Goal: Task Accomplishment & Management: Complete application form

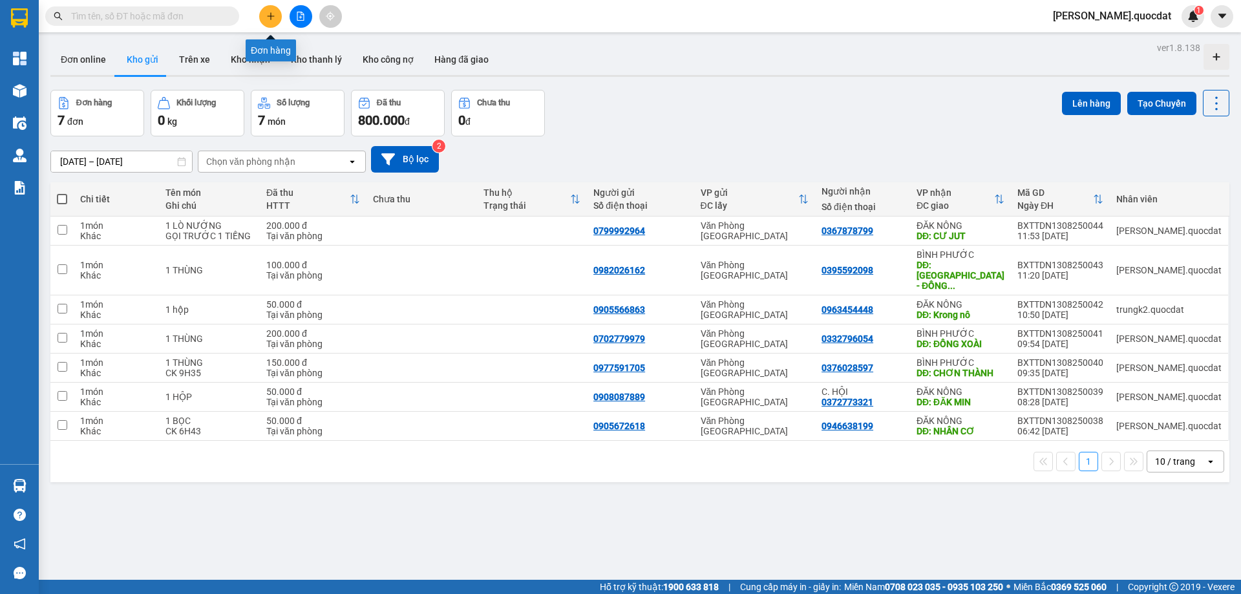
click at [271, 15] on icon "plus" at bounding box center [270, 16] width 9 height 9
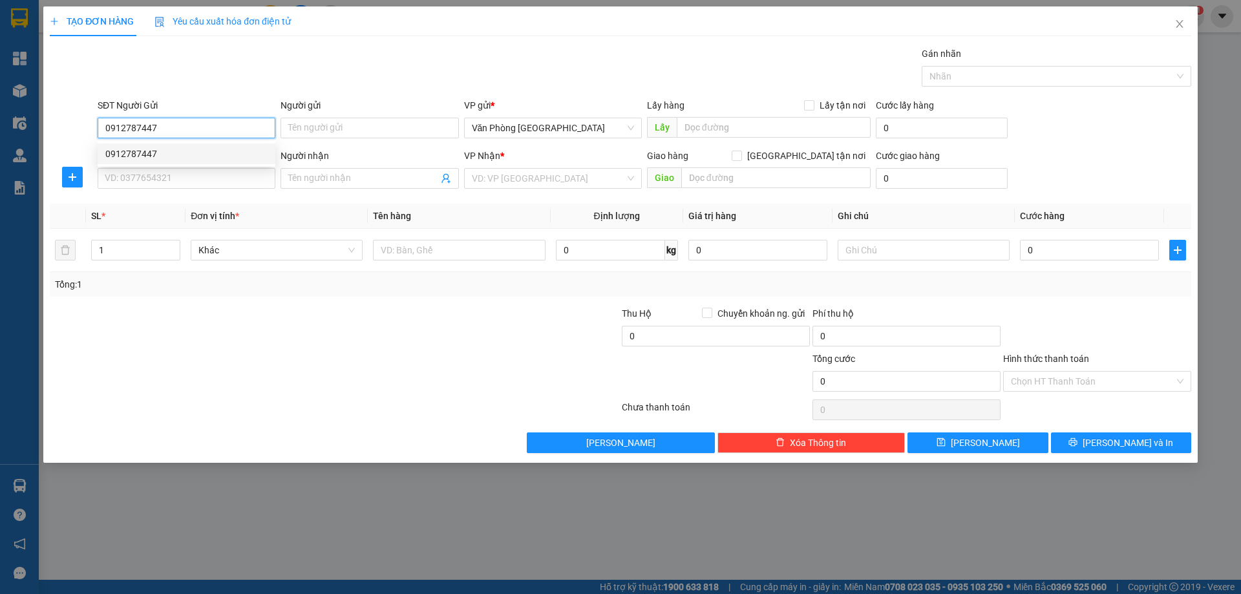
click at [162, 156] on div "0912787447" at bounding box center [186, 154] width 162 height 14
type input "0912787447"
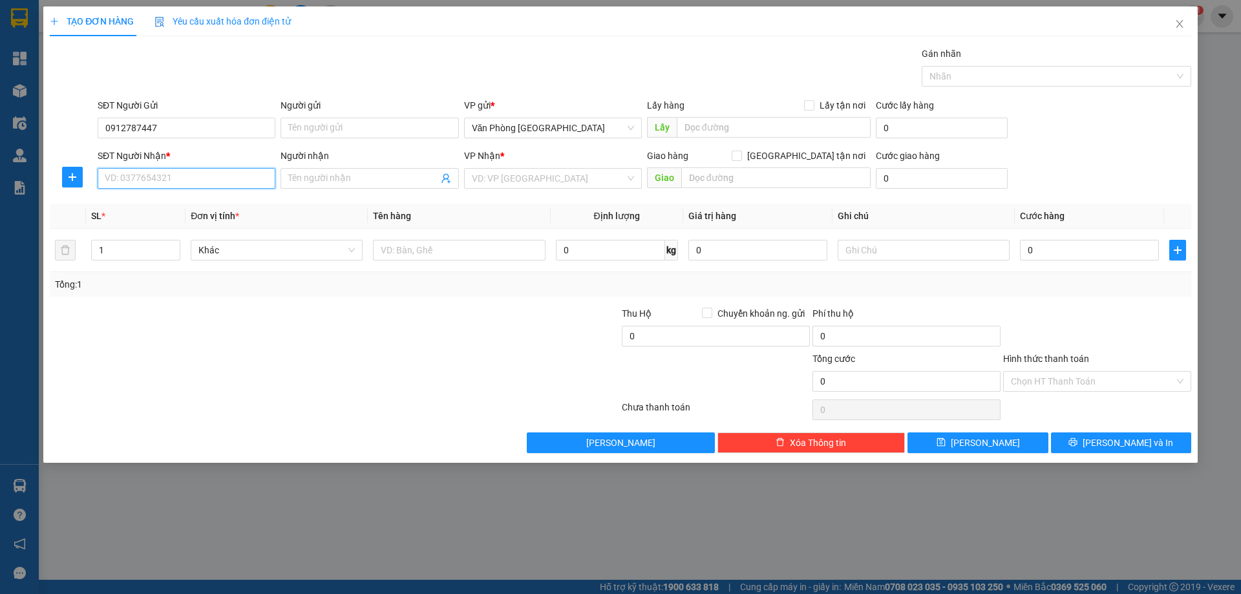
click at [152, 173] on input "SĐT Người Nhận *" at bounding box center [187, 178] width 178 height 21
type input "0971487948"
click at [171, 121] on input "0912787447" at bounding box center [187, 128] width 178 height 21
click at [553, 170] on input "search" at bounding box center [548, 178] width 153 height 19
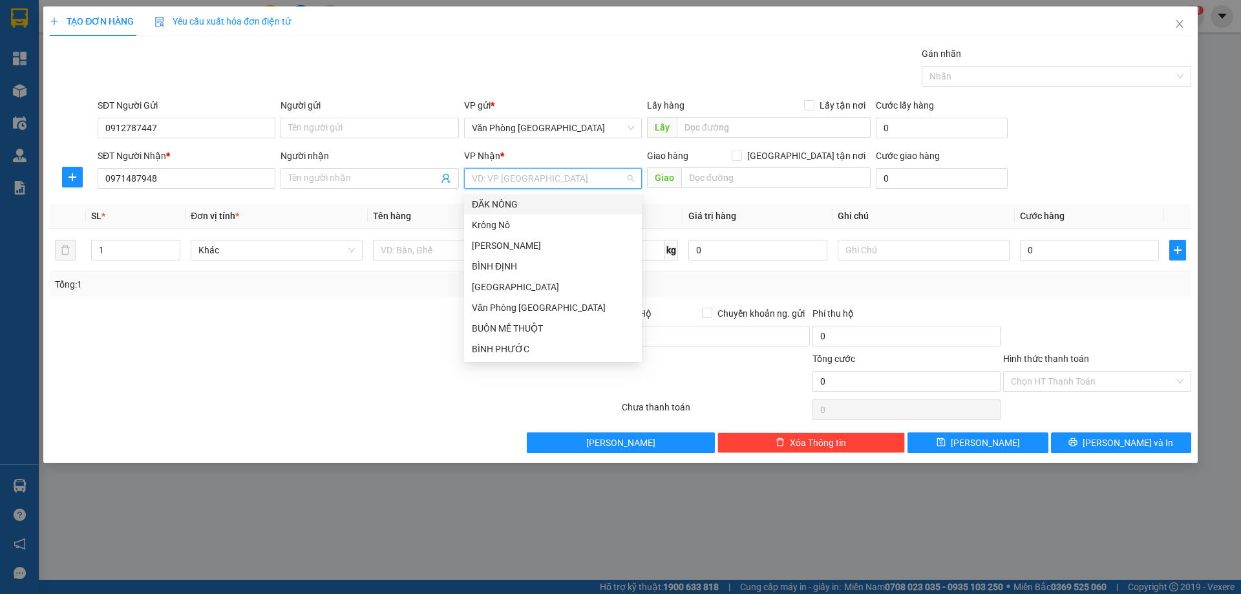
click at [525, 214] on div "ĐĂK NÔNG" at bounding box center [553, 204] width 178 height 21
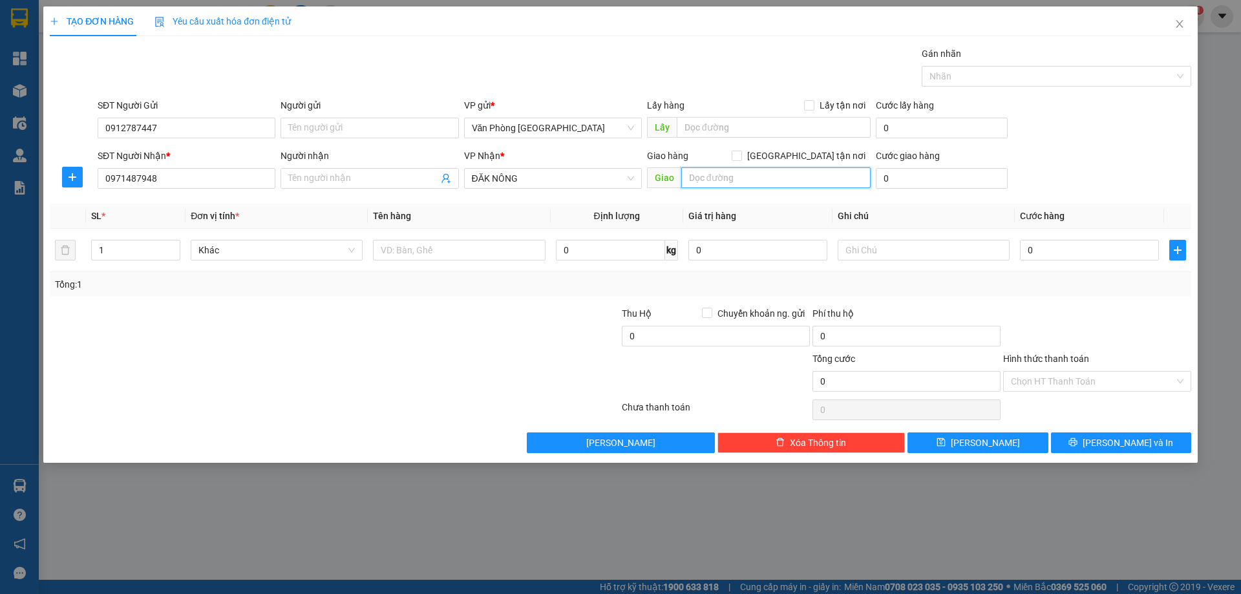
click at [721, 181] on input "text" at bounding box center [775, 177] width 189 height 21
type input "GIA NGHĨA"
click at [491, 251] on input "text" at bounding box center [459, 250] width 172 height 21
type input "1 MÁY LỌC"
drag, startPoint x: 1008, startPoint y: 213, endPoint x: 1026, endPoint y: 243, distance: 34.8
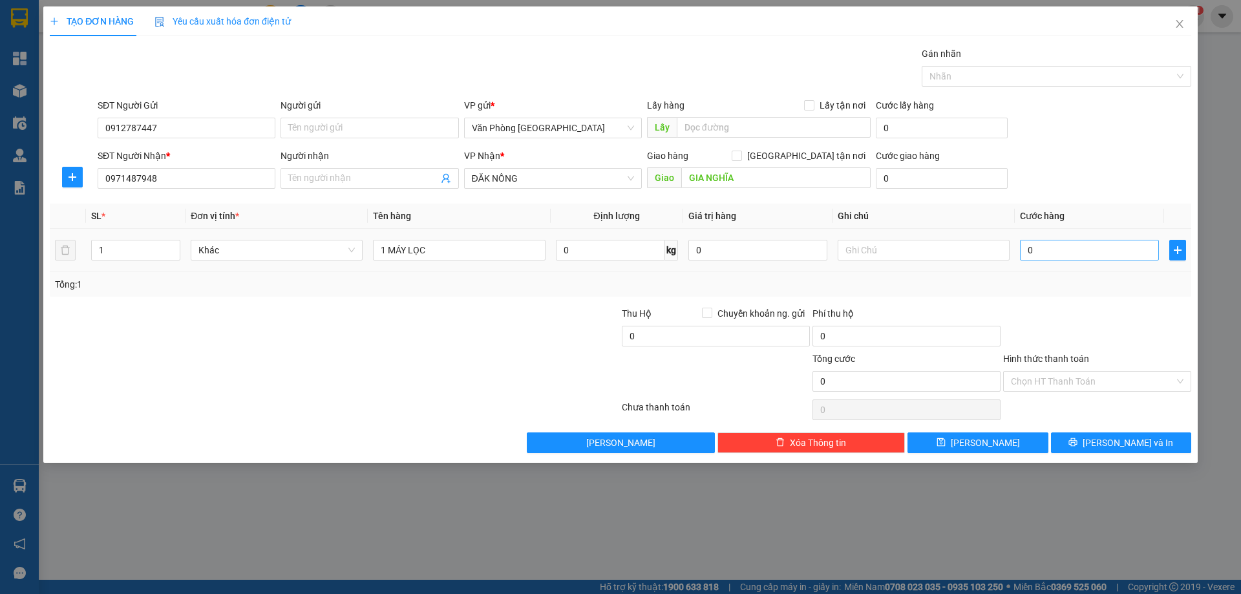
click at [1008, 226] on th "Ghi chú" at bounding box center [923, 216] width 182 height 25
click at [1031, 244] on input "0" at bounding box center [1089, 250] width 139 height 21
type input "2"
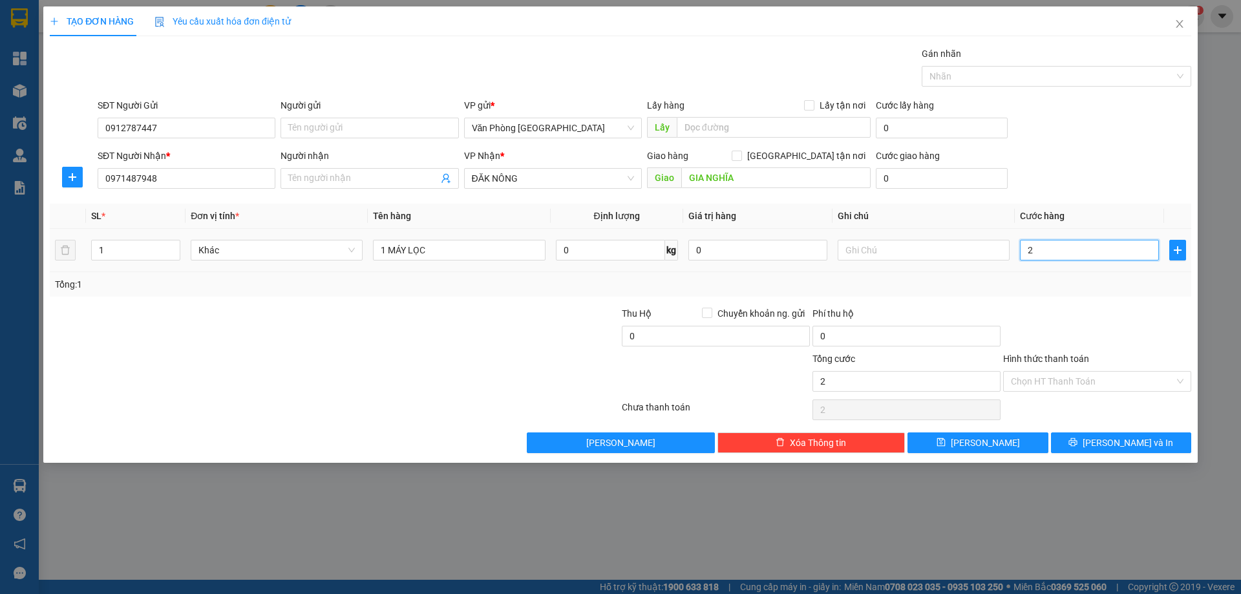
type input "20"
type input "2"
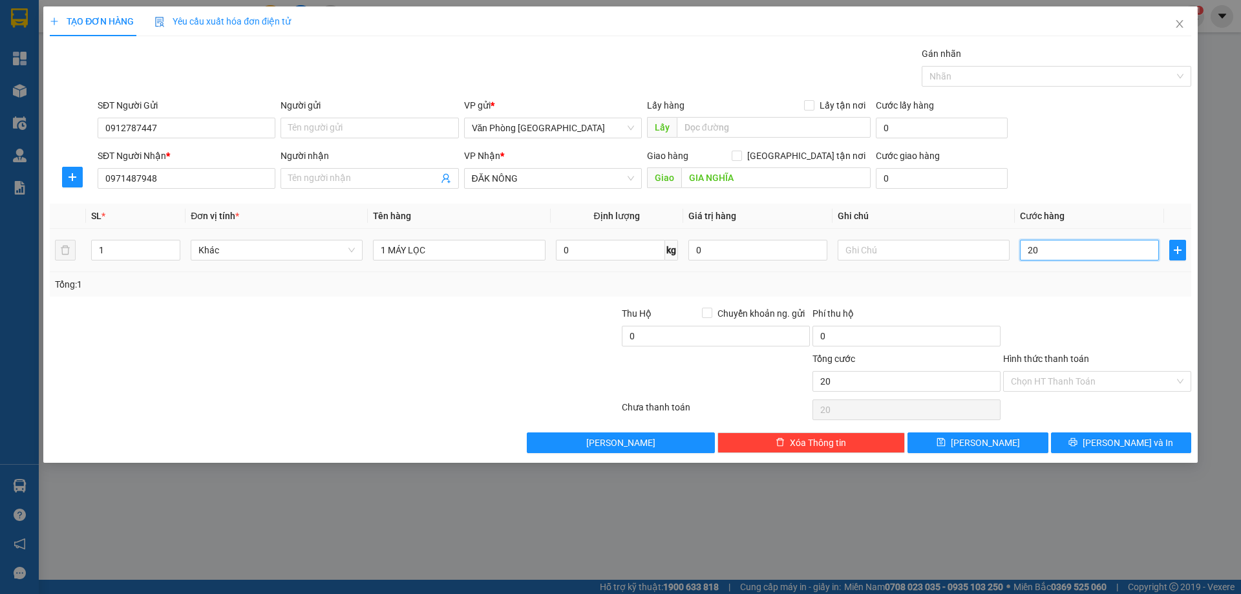
type input "2"
type input "0"
type input "10"
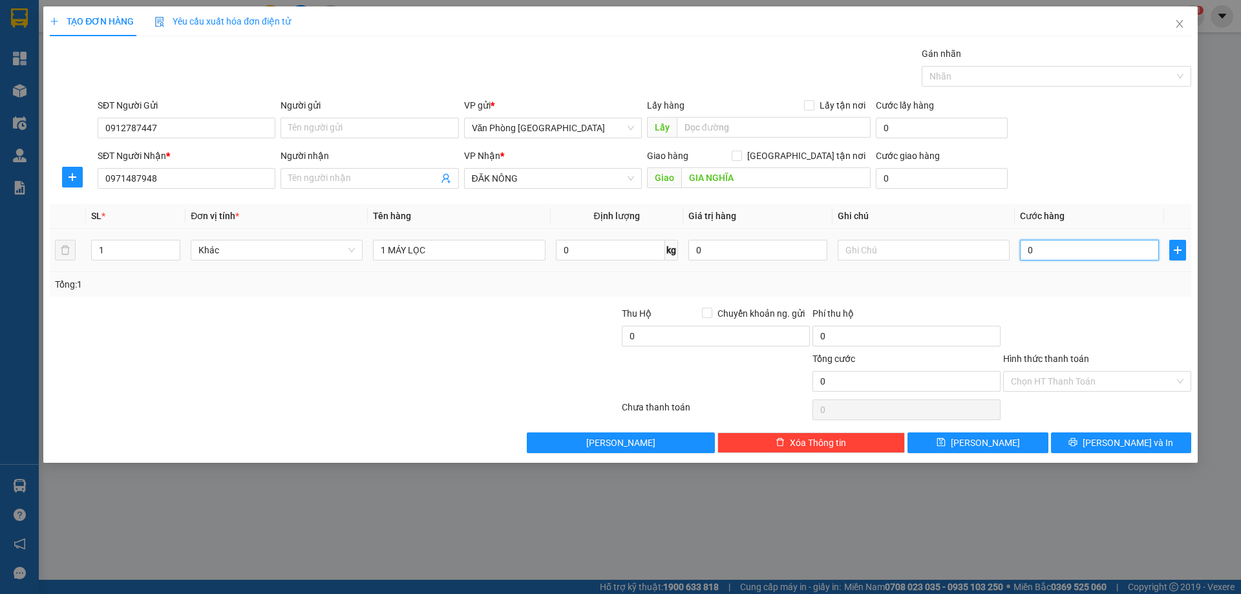
type input "10"
type input "150"
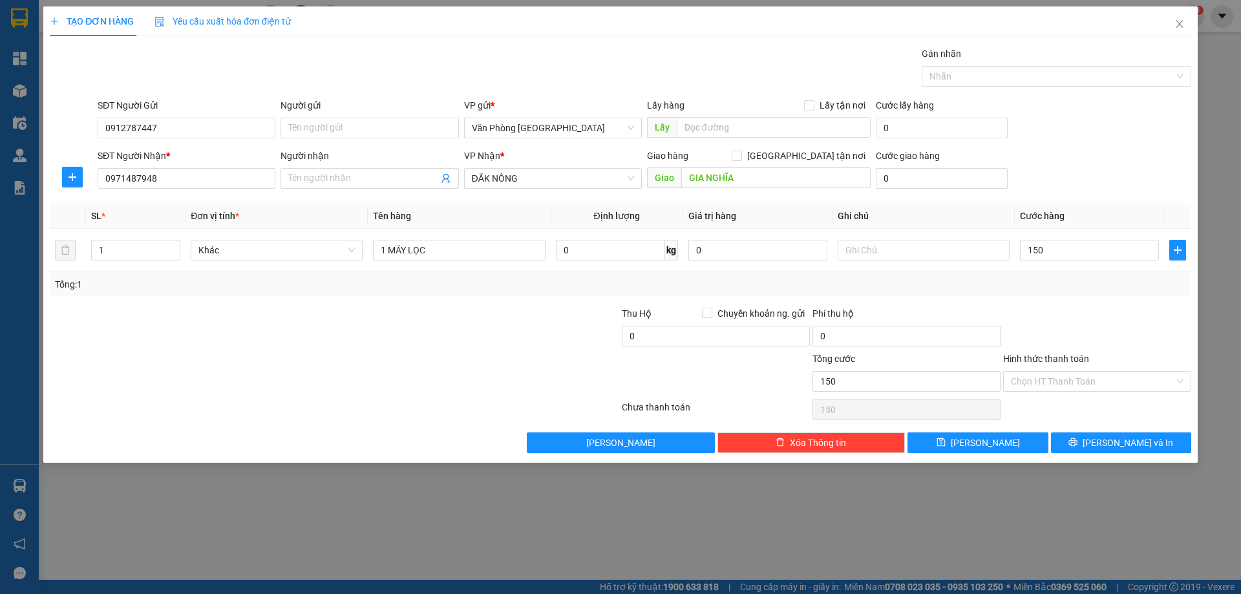
type input "150.000"
click at [1144, 306] on div at bounding box center [1097, 328] width 191 height 45
click at [1094, 449] on button "[PERSON_NAME] và In" at bounding box center [1121, 442] width 140 height 21
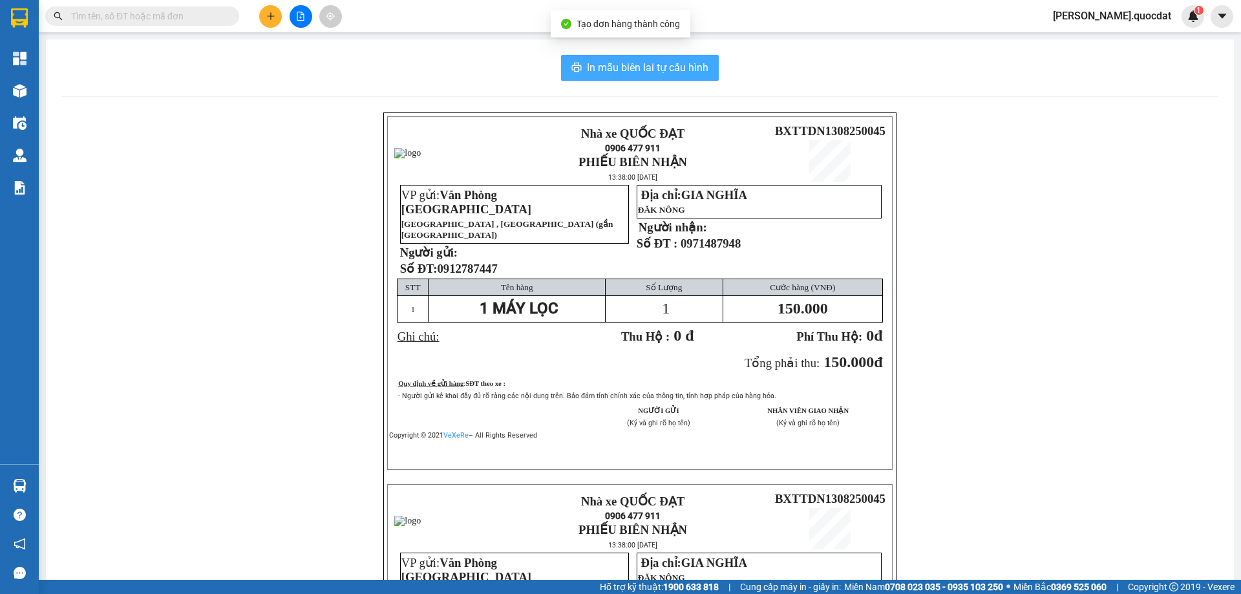
click at [655, 60] on span "In mẫu biên lai tự cấu hình" at bounding box center [648, 67] width 122 height 16
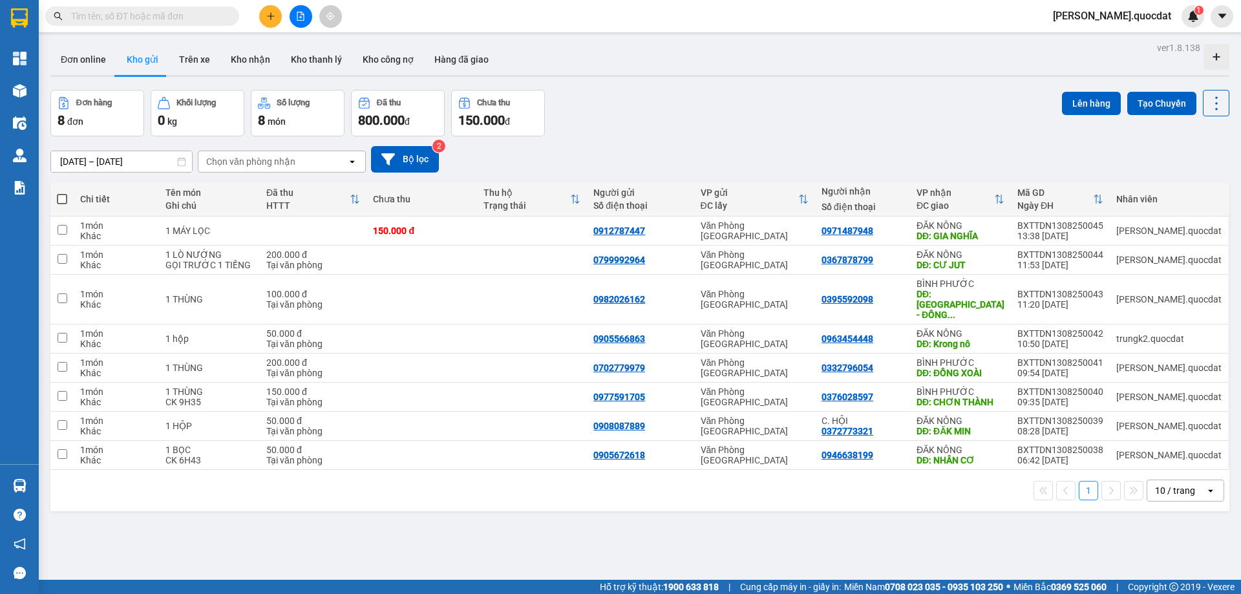
click at [721, 81] on div "ver 1.8.138 Đơn online Kho gửi Trên xe Kho nhận Kho thanh lý Kho công nợ Hàng đ…" at bounding box center [639, 336] width 1189 height 594
click at [264, 18] on button at bounding box center [270, 16] width 23 height 23
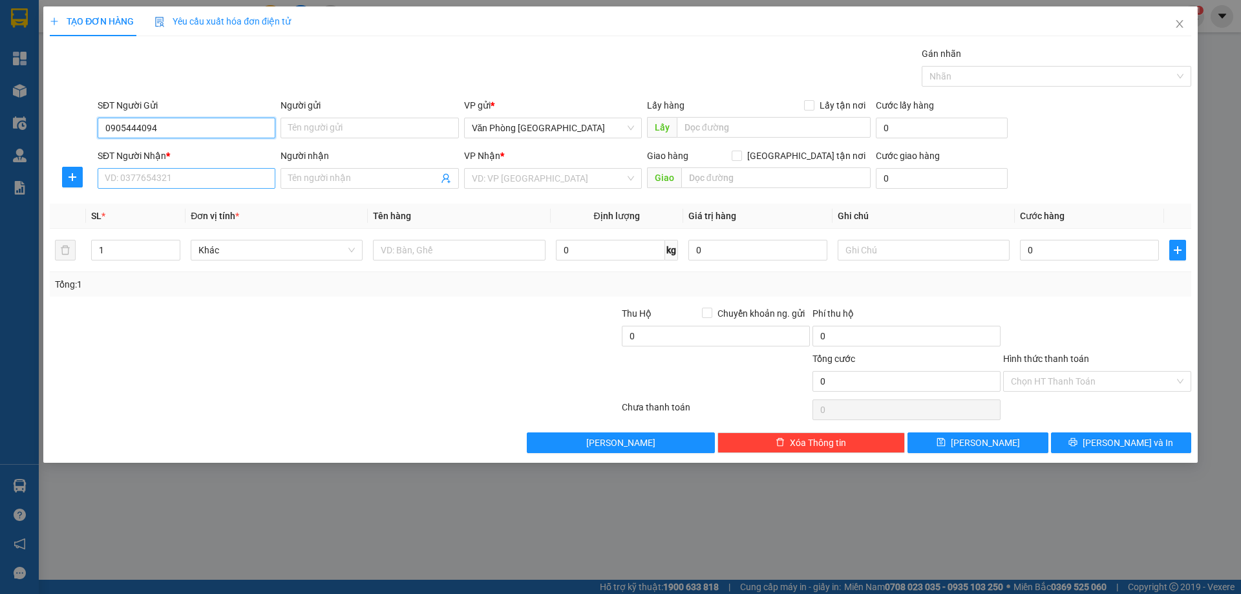
type input "0905444094"
click at [160, 178] on input "SĐT Người Nhận *" at bounding box center [187, 178] width 178 height 21
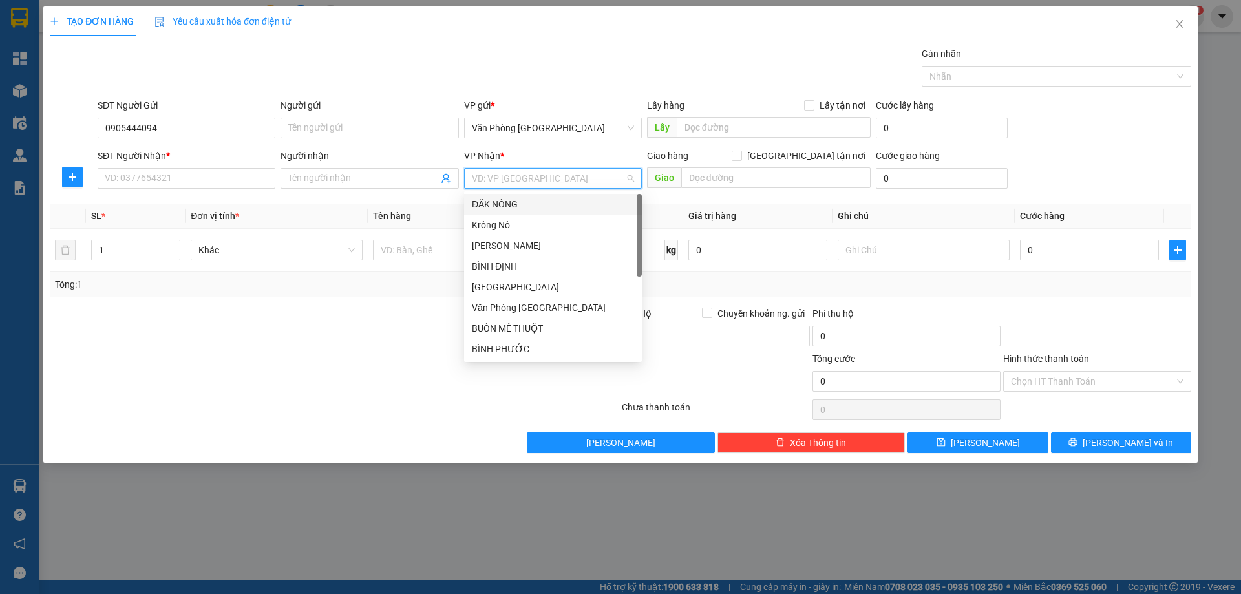
click at [535, 179] on input "search" at bounding box center [548, 178] width 153 height 19
click at [501, 349] on div "BÌNH PHƯỚC" at bounding box center [553, 349] width 162 height 14
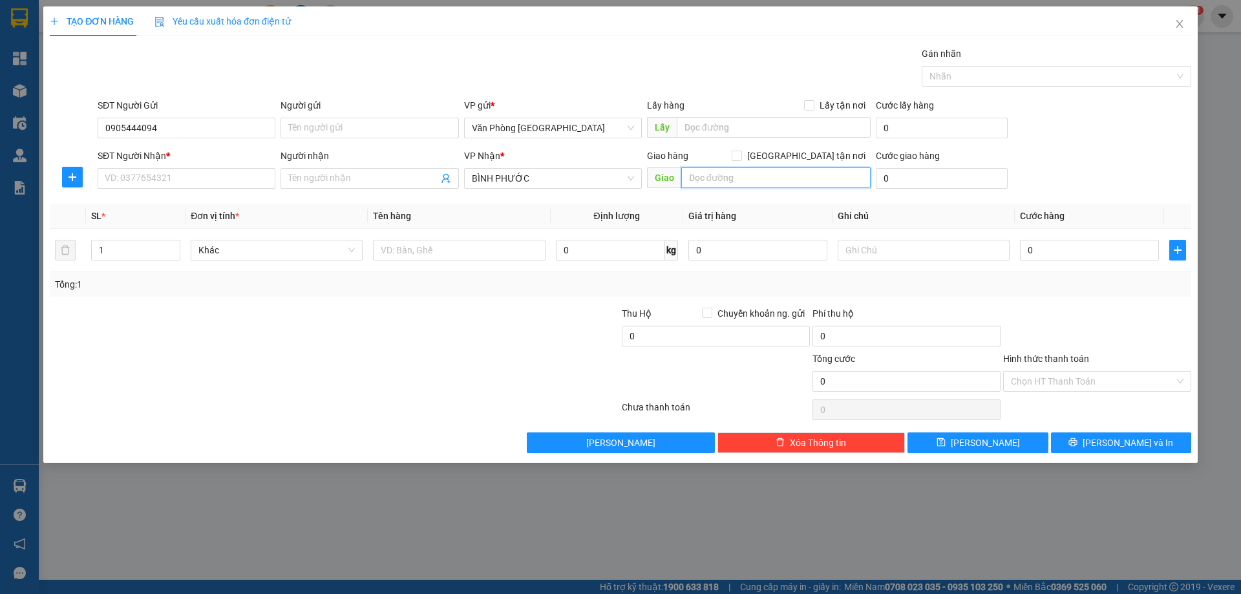
click at [739, 184] on input "text" at bounding box center [775, 177] width 189 height 21
type input "PHƯỚC LONG"
click at [413, 250] on input "text" at bounding box center [459, 250] width 172 height 21
type input "1 HỘP"
drag, startPoint x: 1089, startPoint y: 226, endPoint x: 1078, endPoint y: 235, distance: 13.8
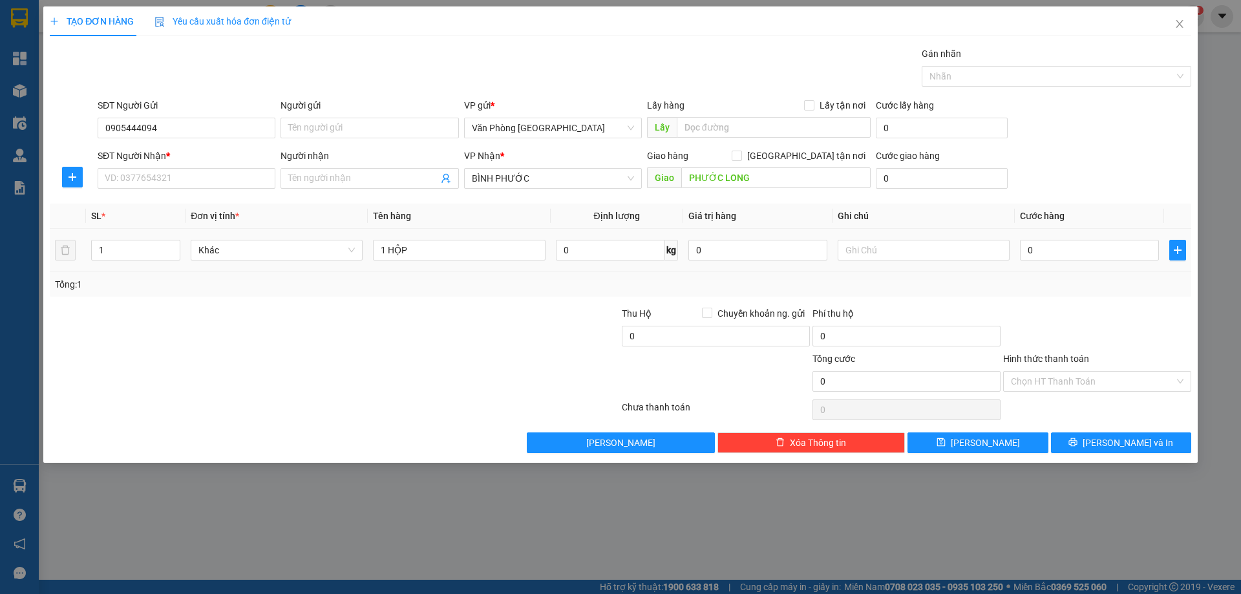
click at [1087, 227] on th "Cước hàng" at bounding box center [1089, 216] width 149 height 25
click at [1078, 235] on td "0" at bounding box center [1089, 250] width 149 height 43
click at [1054, 259] on input "0" at bounding box center [1089, 250] width 139 height 21
type input "5"
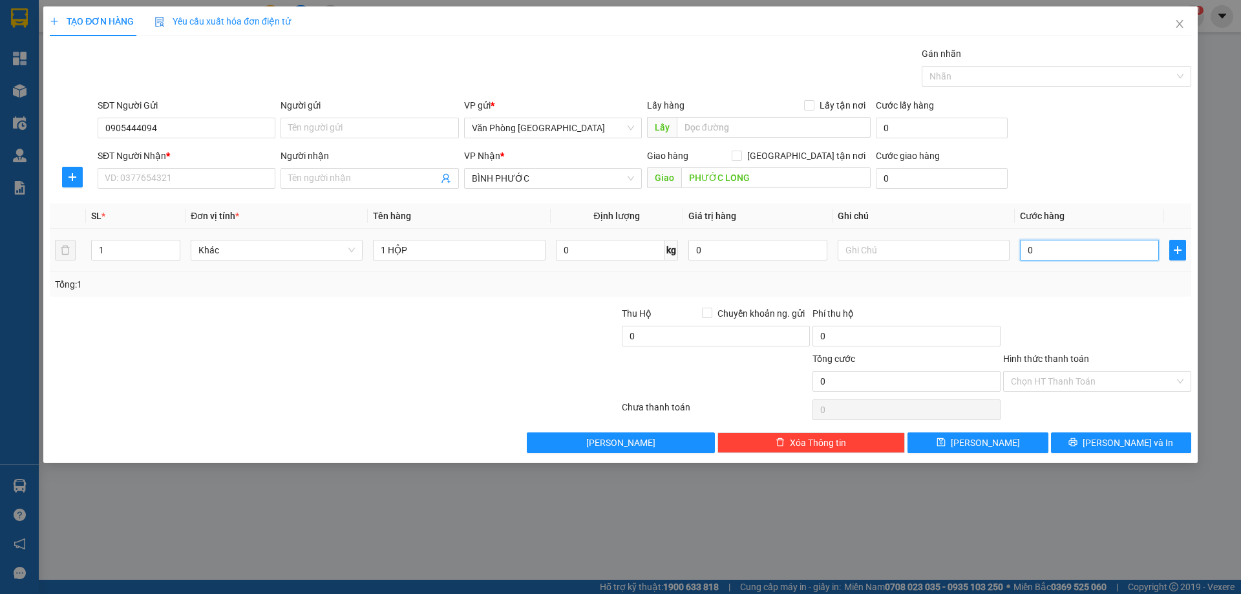
type input "5"
type input "50"
type input "50.000"
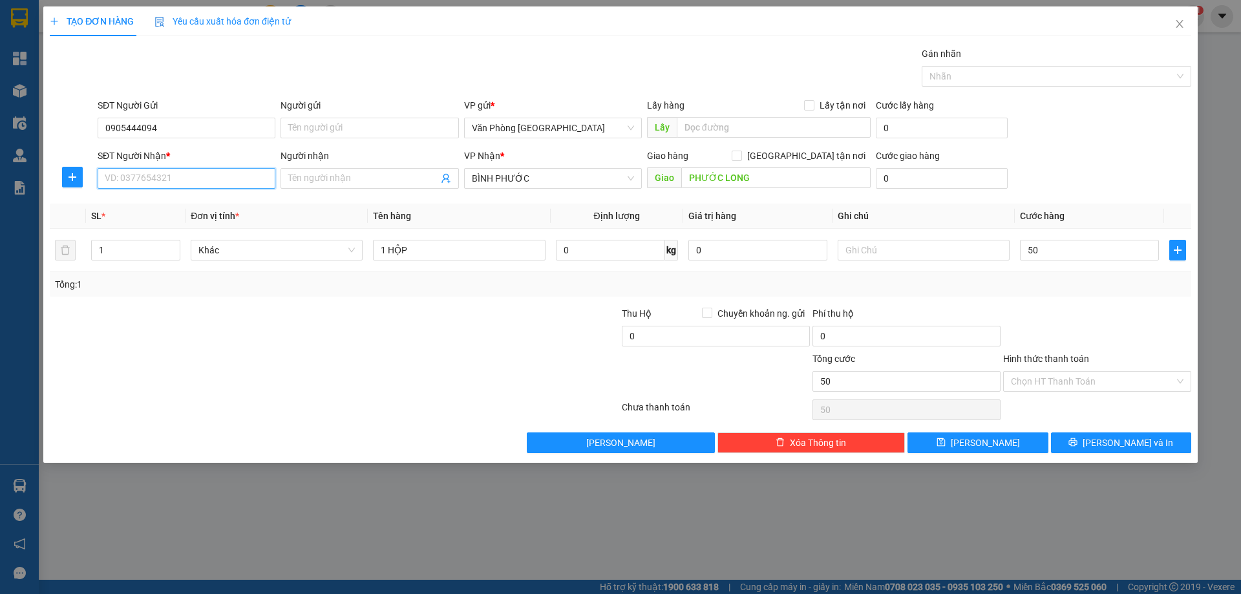
type input "50.000"
click at [160, 185] on input "SĐT Người Nhận *" at bounding box center [187, 178] width 178 height 21
type input "0966272949"
click at [396, 324] on div at bounding box center [238, 328] width 381 height 45
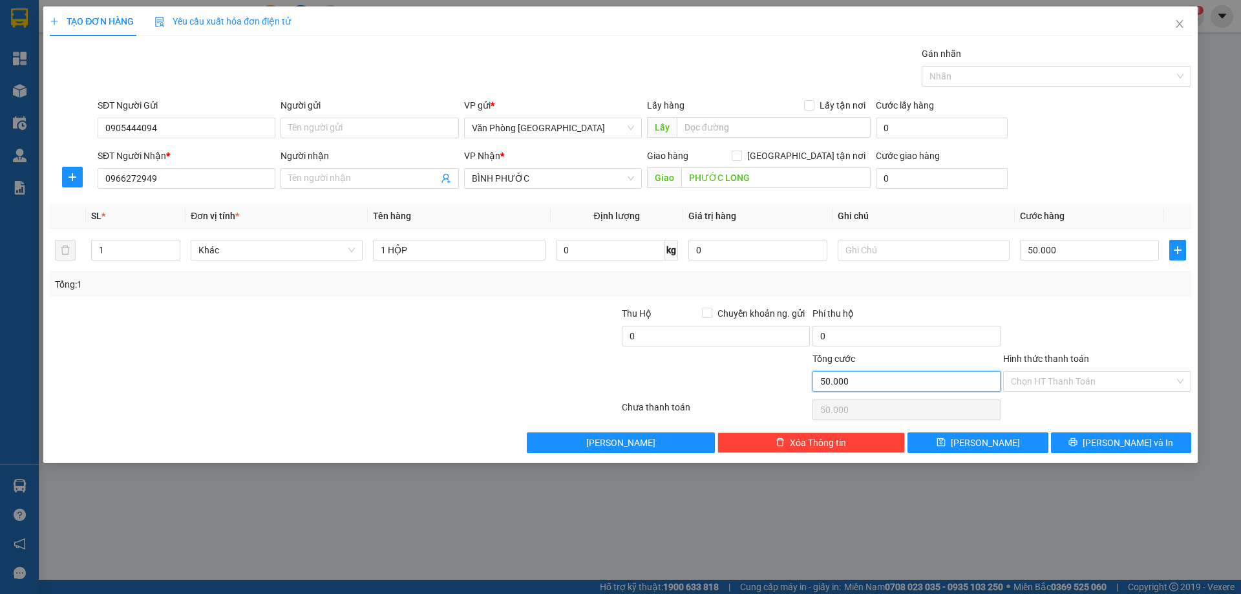
drag, startPoint x: 979, startPoint y: 399, endPoint x: 1073, endPoint y: 427, distance: 98.6
click at [1046, 426] on div "Transit Pickup Surcharge Ids Transit Deliver Surcharge Ids Transit Deliver Surc…" at bounding box center [620, 250] width 1141 height 407
click at [920, 379] on input "50.000" at bounding box center [906, 381] width 188 height 21
click at [1216, 332] on div "TẠO ĐƠN HÀNG Yêu cầu xuất hóa đơn điện tử Transit Pickup Surcharge Ids Transit …" at bounding box center [620, 297] width 1241 height 594
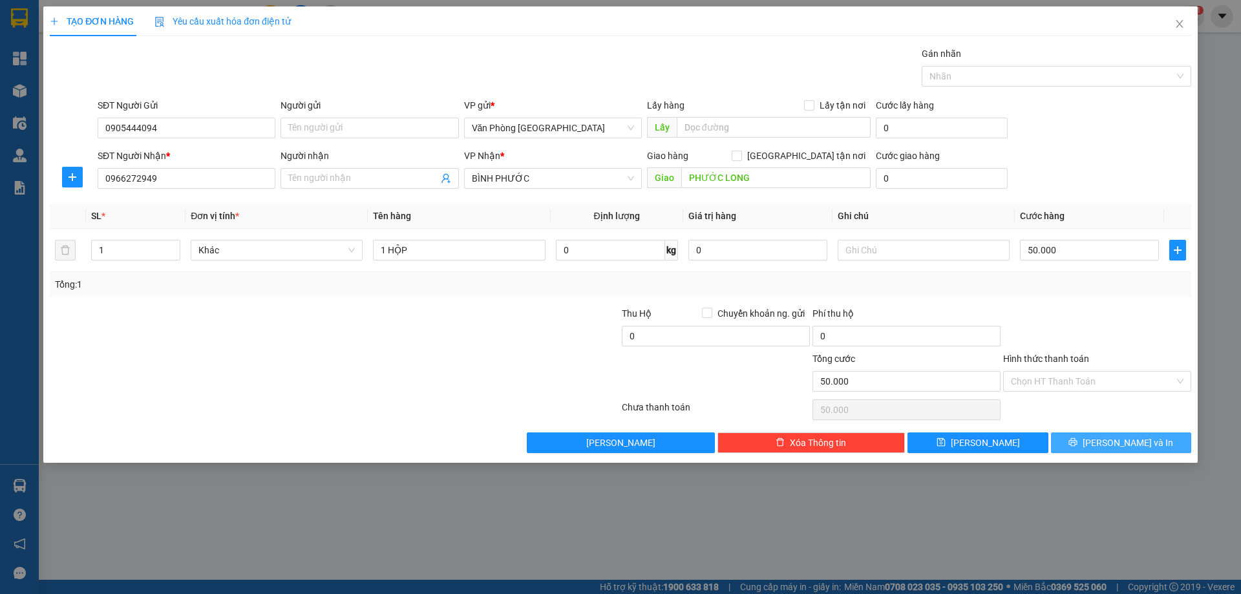
click at [1149, 443] on button "[PERSON_NAME] và In" at bounding box center [1121, 442] width 140 height 21
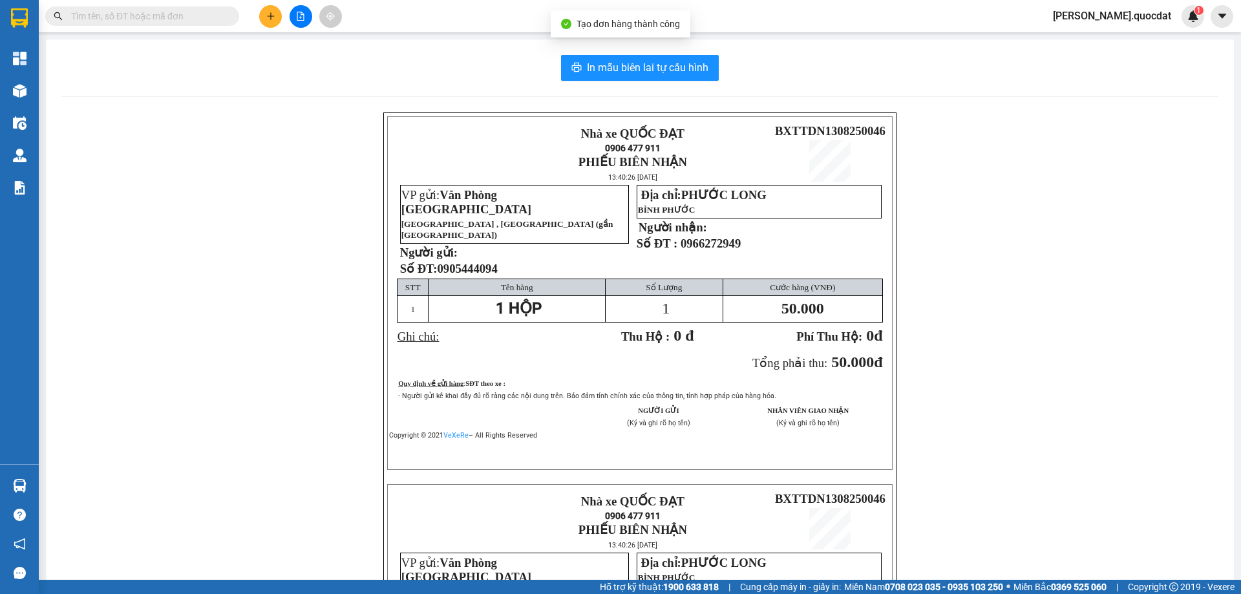
click at [600, 90] on div "In mẫu biên lai tự cấu hình Nhà xe QUỐC ĐẠT 0906 477 911 PHIẾU BIÊN NHẬN 13:40:…" at bounding box center [640, 456] width 1188 height 834
click at [599, 78] on button "In mẫu biên lai tự cấu hình" at bounding box center [640, 68] width 158 height 26
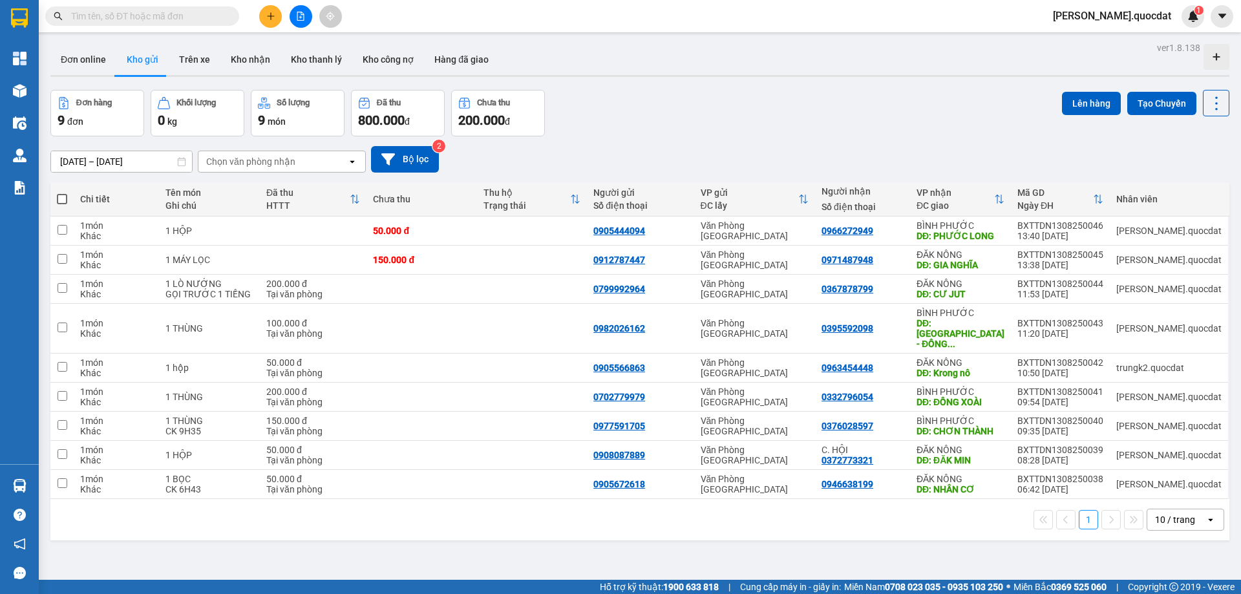
click at [753, 89] on div "ver 1.8.138 Đơn online Kho gửi Trên xe Kho nhận Kho thanh lý Kho công nợ Hàng đ…" at bounding box center [639, 336] width 1189 height 594
click at [269, 16] on icon "plus" at bounding box center [270, 16] width 9 height 9
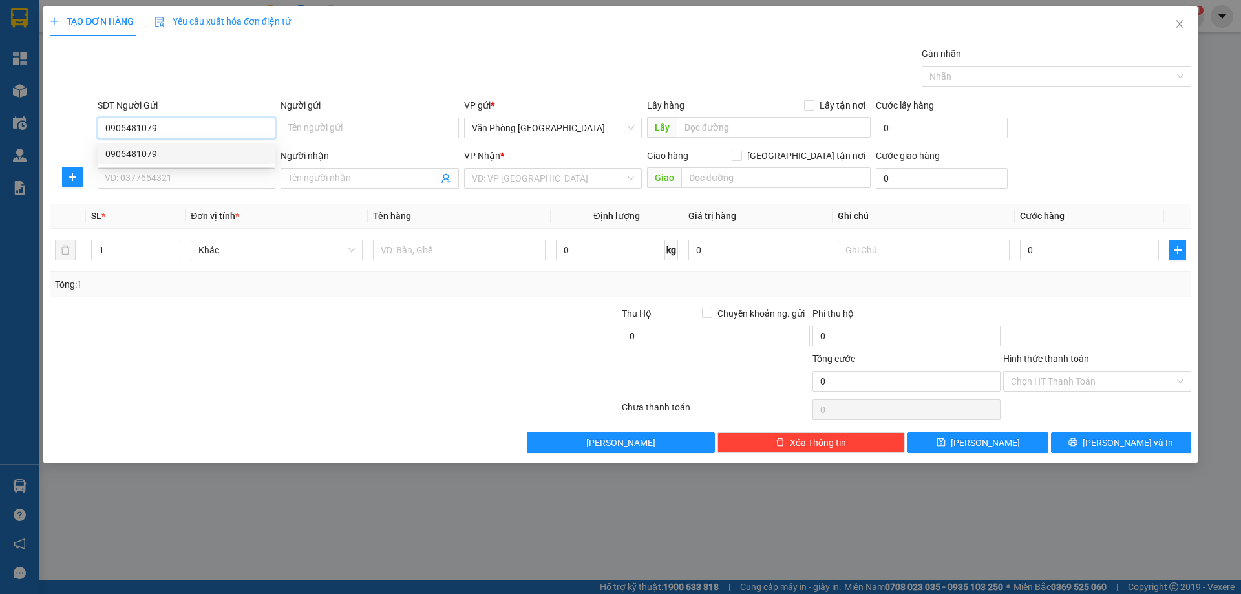
click at [163, 151] on div "0905481079" at bounding box center [186, 154] width 162 height 14
type input "0905481079"
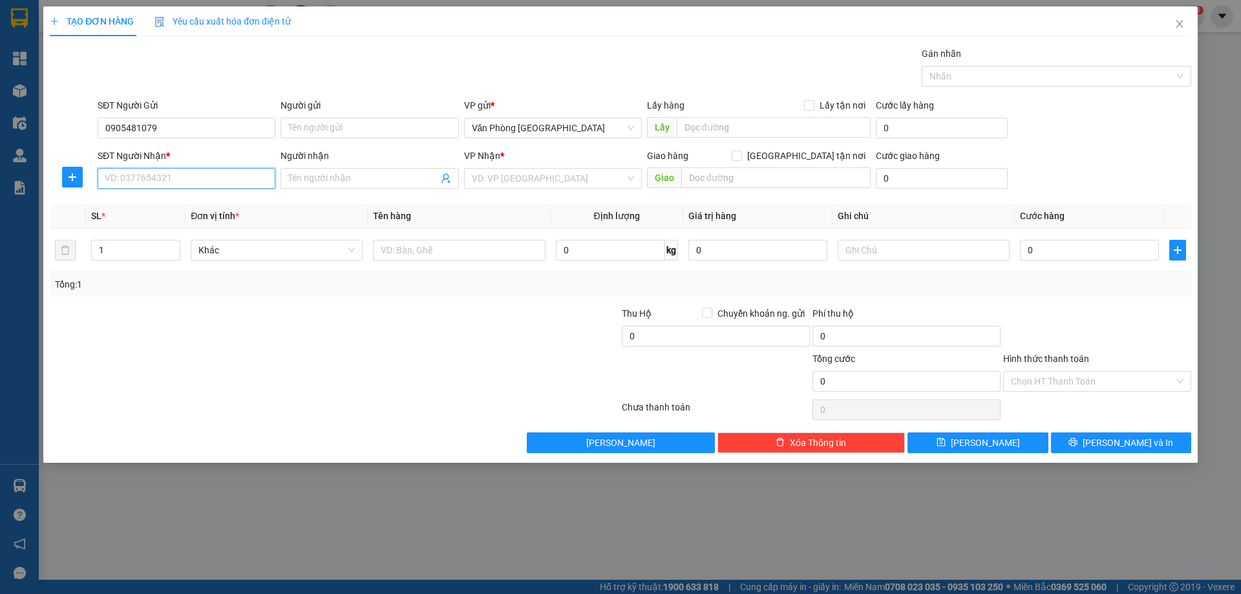
click at [156, 178] on input "SĐT Người Nhận *" at bounding box center [187, 178] width 178 height 21
click at [154, 203] on div "0888243637" at bounding box center [186, 204] width 162 height 14
type input "0888243637"
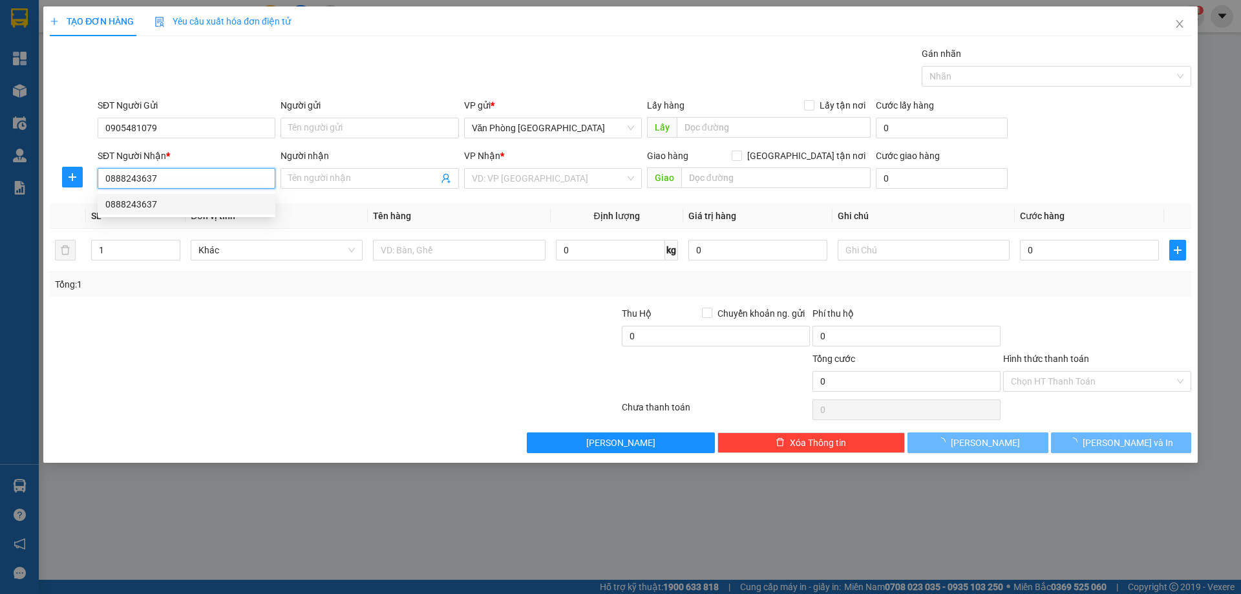
type input "PHƯỚC LONG"
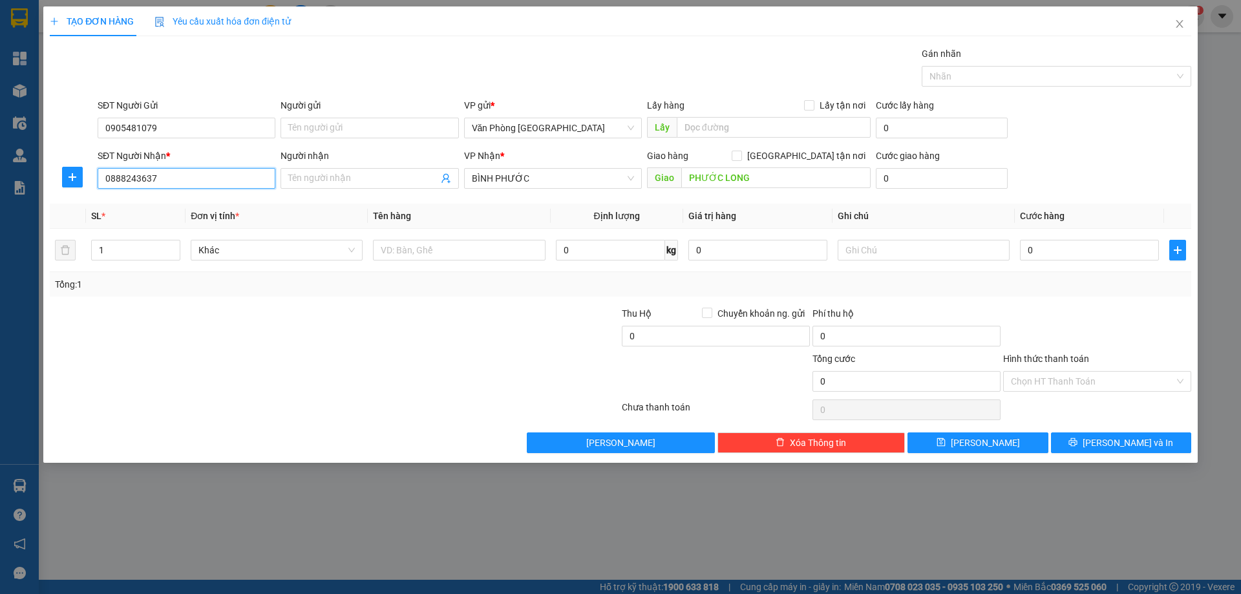
click at [223, 180] on input "0888243637" at bounding box center [187, 178] width 178 height 21
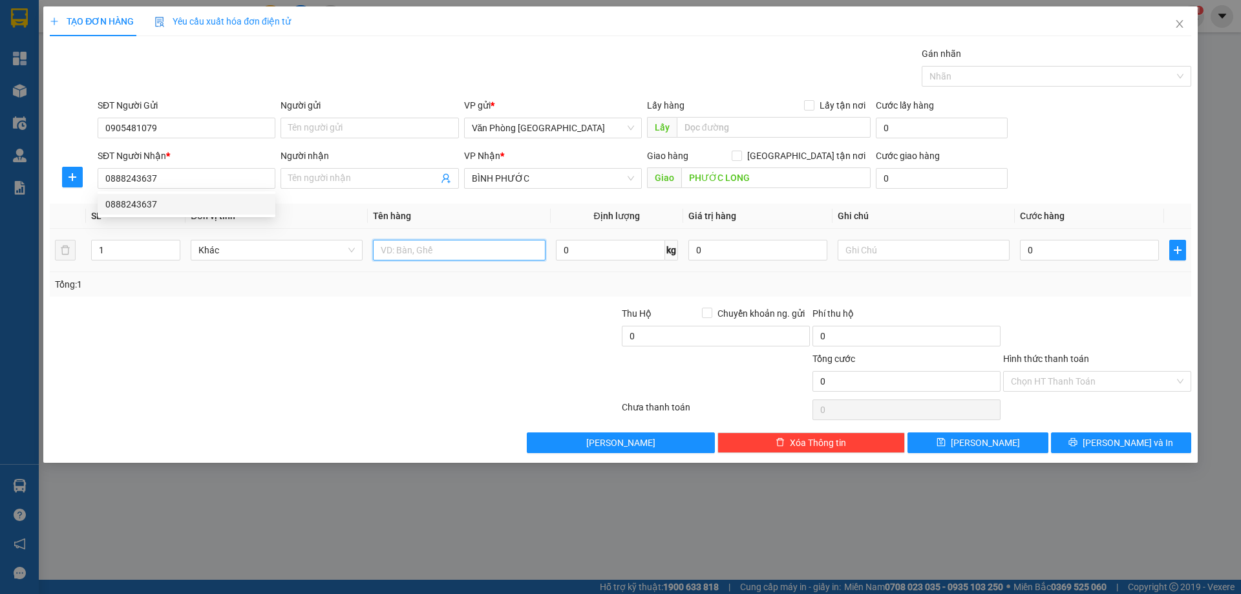
click at [474, 249] on input "text" at bounding box center [459, 250] width 172 height 21
type input "1 BAO"
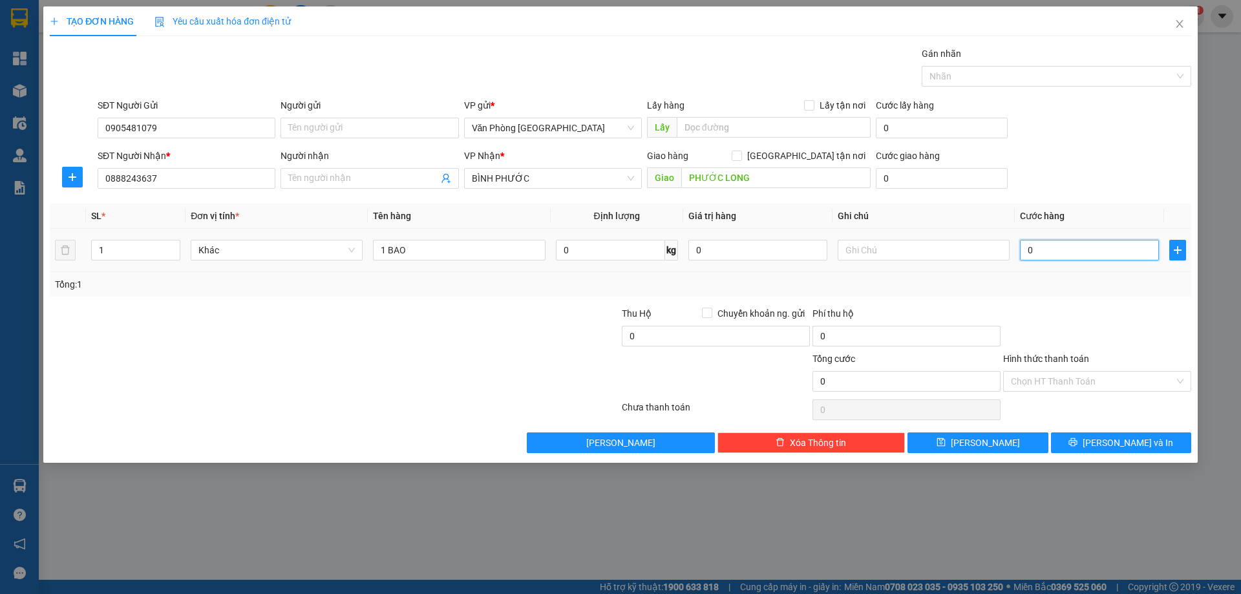
click at [1083, 246] on input "0" at bounding box center [1089, 250] width 139 height 21
type input "5"
type input "50"
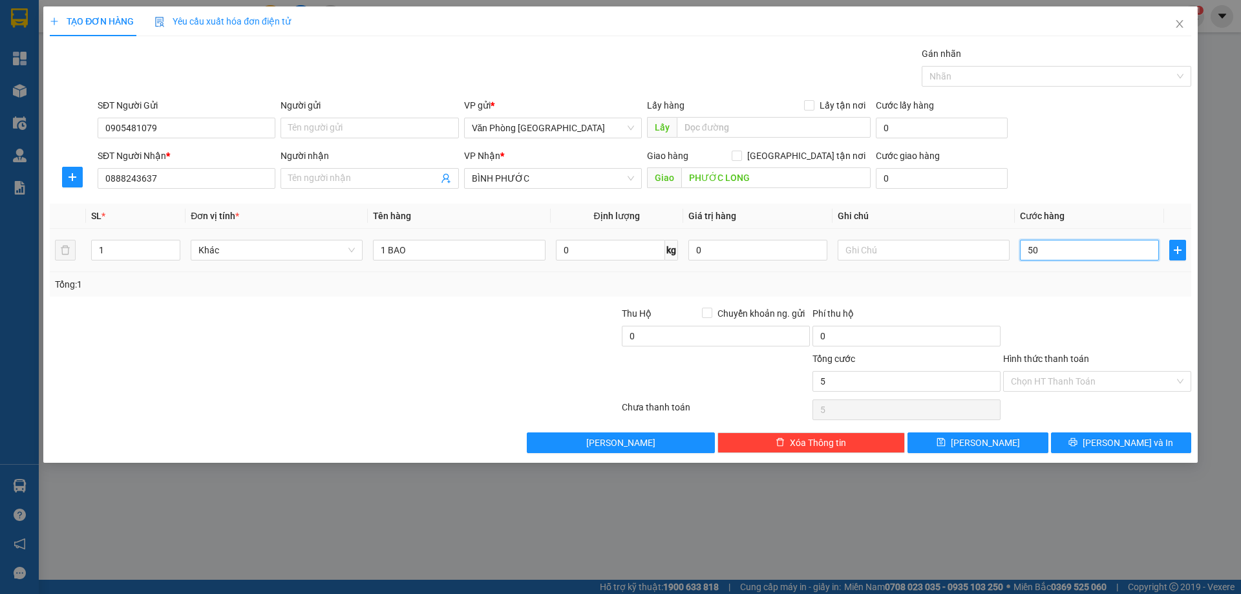
type input "50"
type input "50.000"
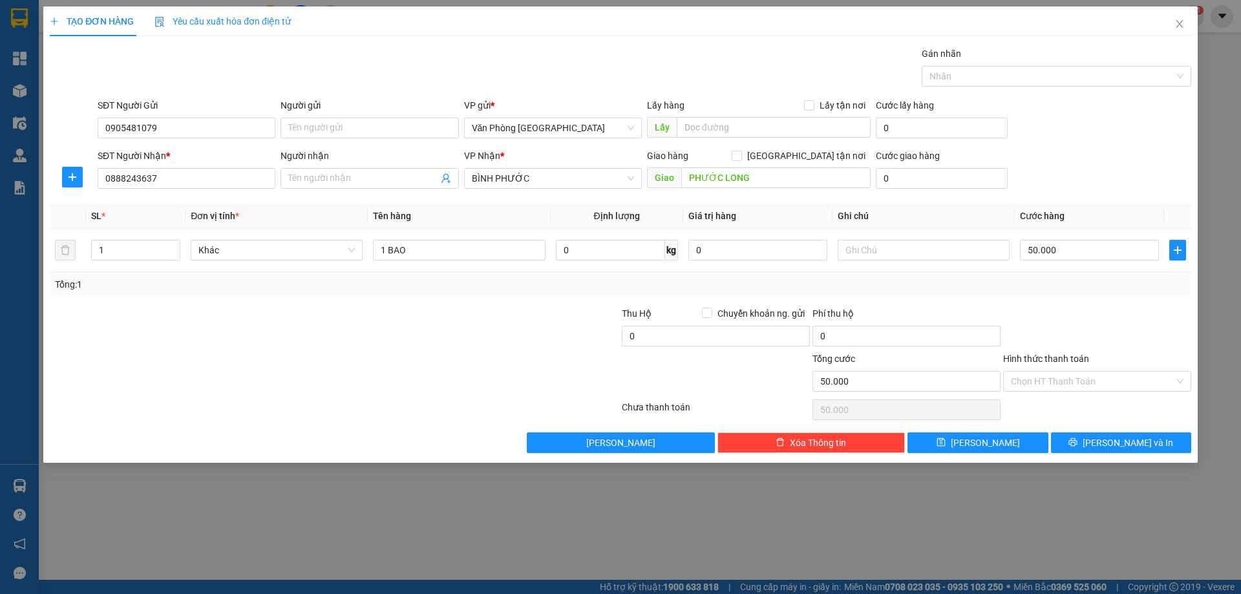
click at [1141, 317] on div at bounding box center [1097, 328] width 191 height 45
click at [1077, 438] on icon "printer" at bounding box center [1072, 442] width 9 height 9
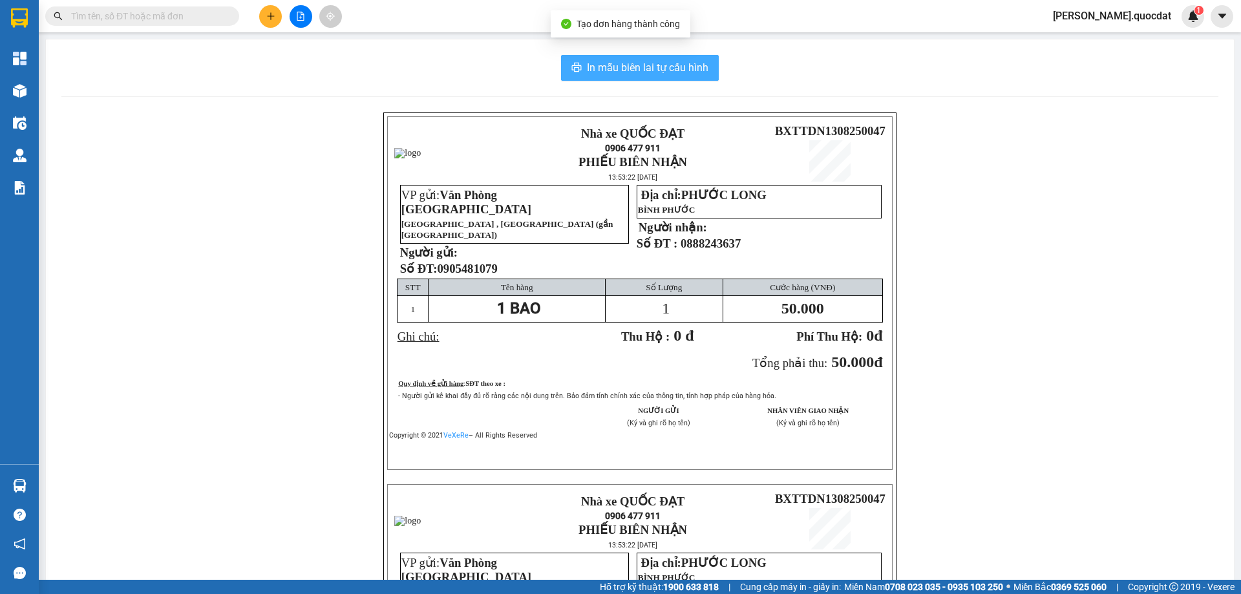
click at [635, 67] on span "In mẫu biên lai tự cấu hình" at bounding box center [648, 67] width 122 height 16
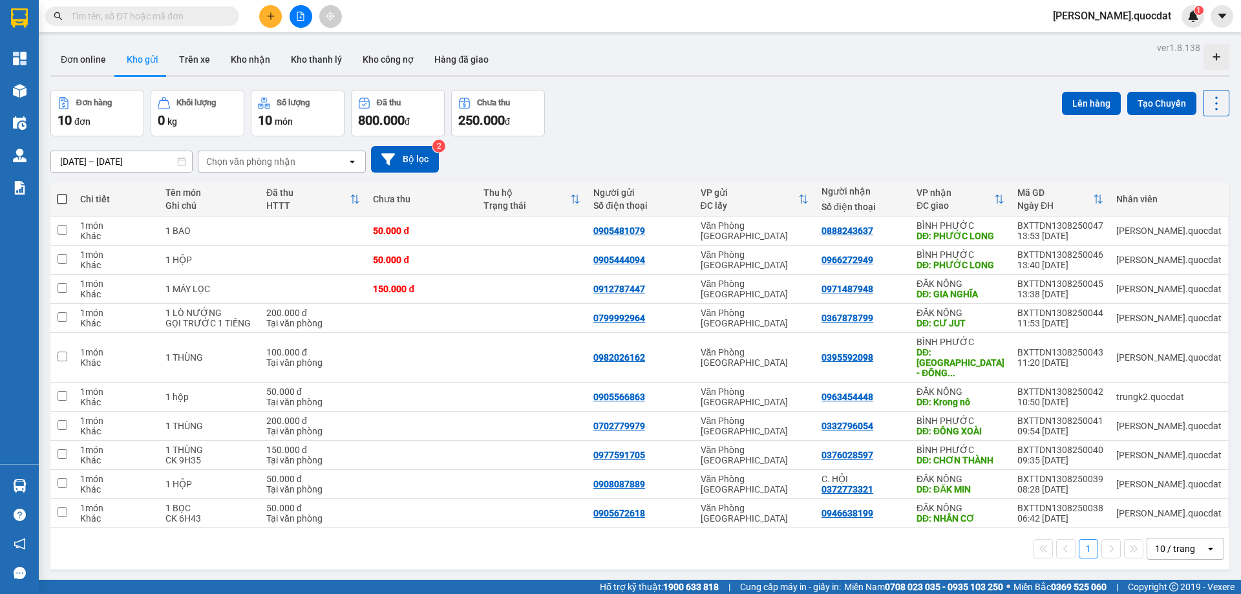
click at [264, 9] on button at bounding box center [270, 16] width 23 height 23
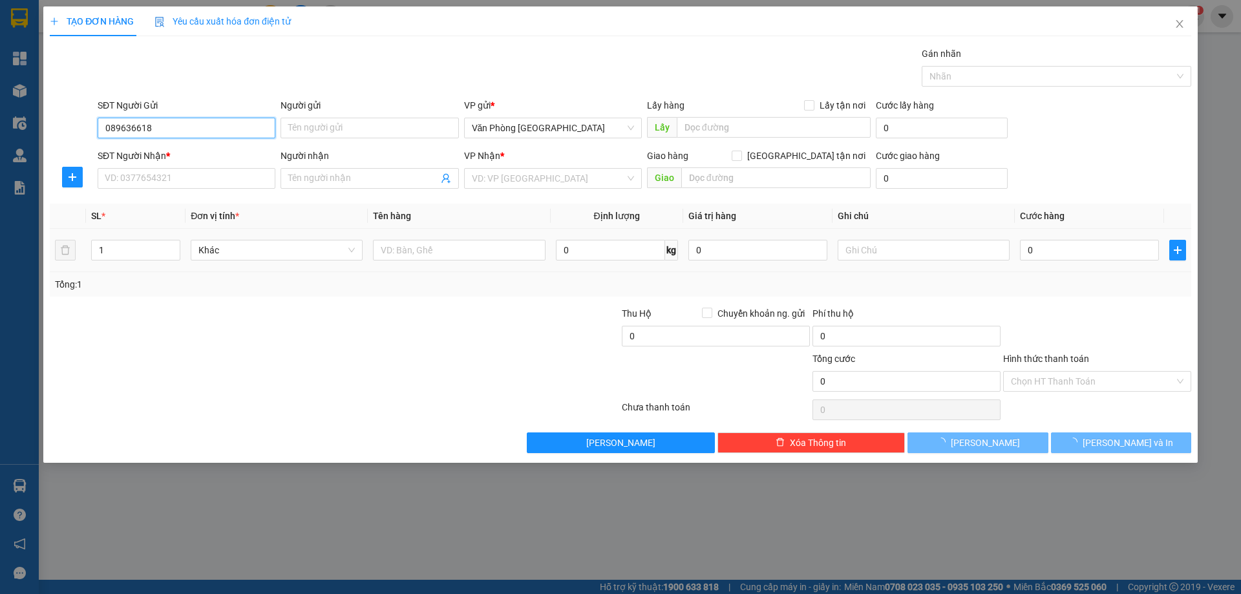
type input "0896366182"
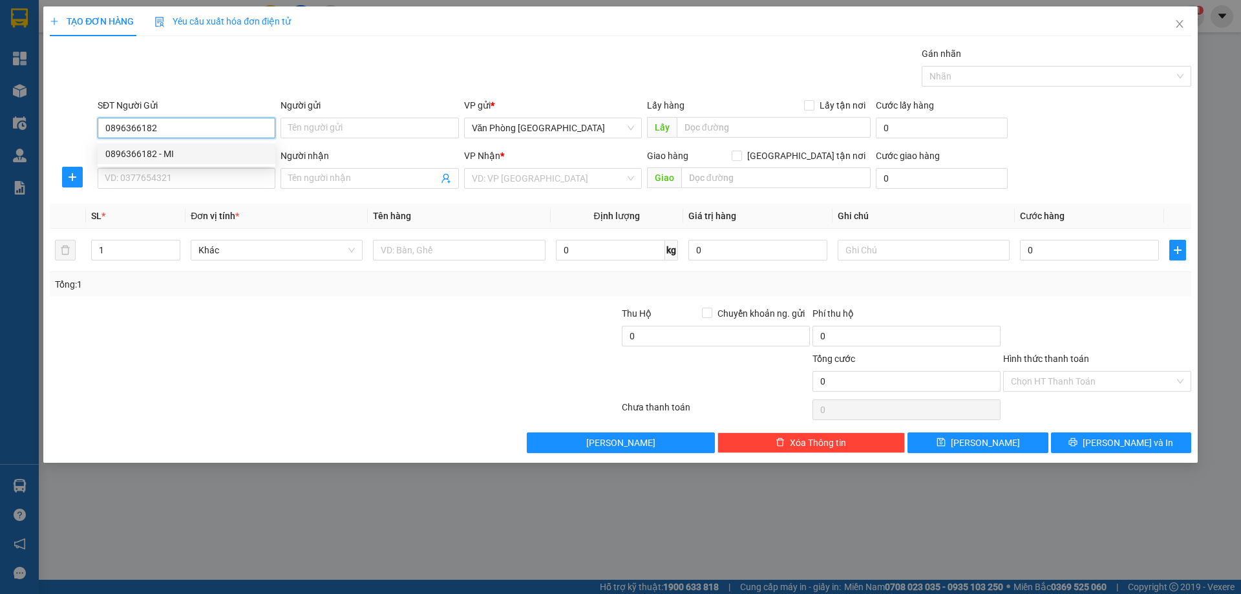
click at [111, 149] on div "0896366182 - MI" at bounding box center [186, 154] width 162 height 14
type input "MI"
type input "0896366182"
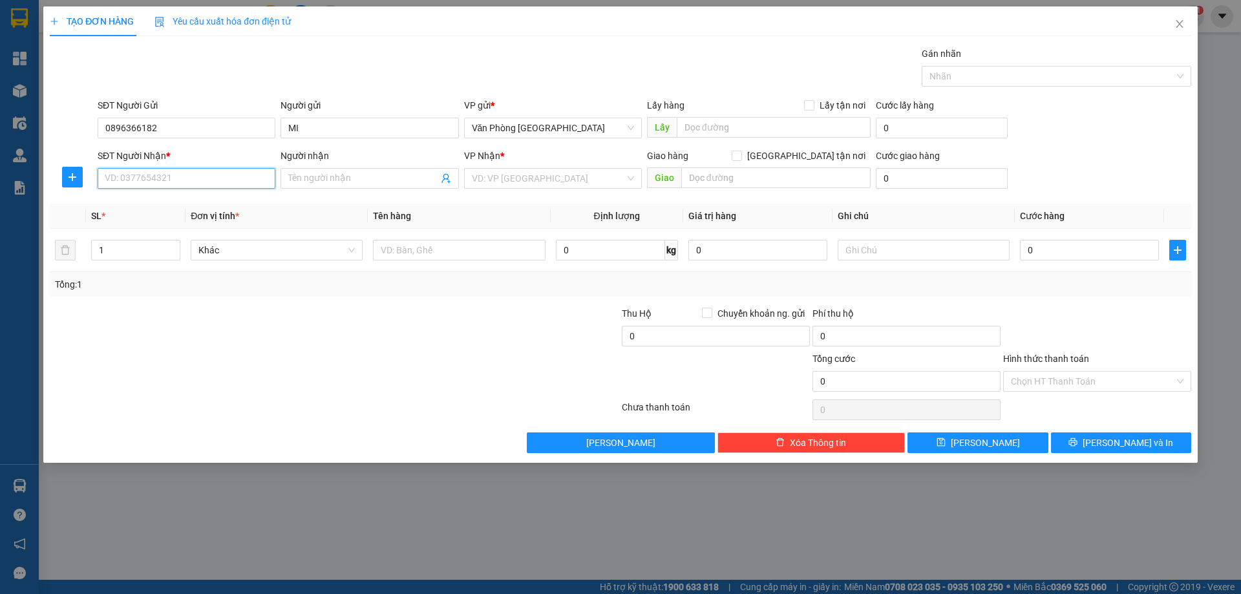
click at [142, 171] on input "SĐT Người Nhận *" at bounding box center [187, 178] width 178 height 21
click at [178, 208] on div "0349403683 - Thương" at bounding box center [186, 204] width 162 height 14
type input "0349403683"
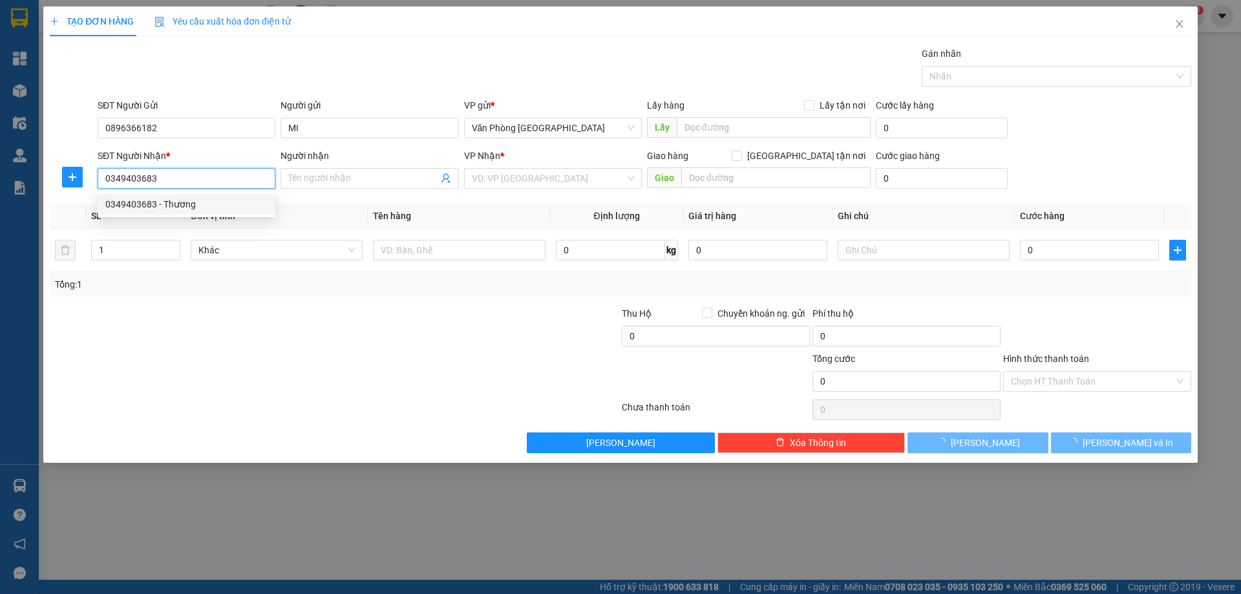
type input "Thương"
type input "THUẬN AN"
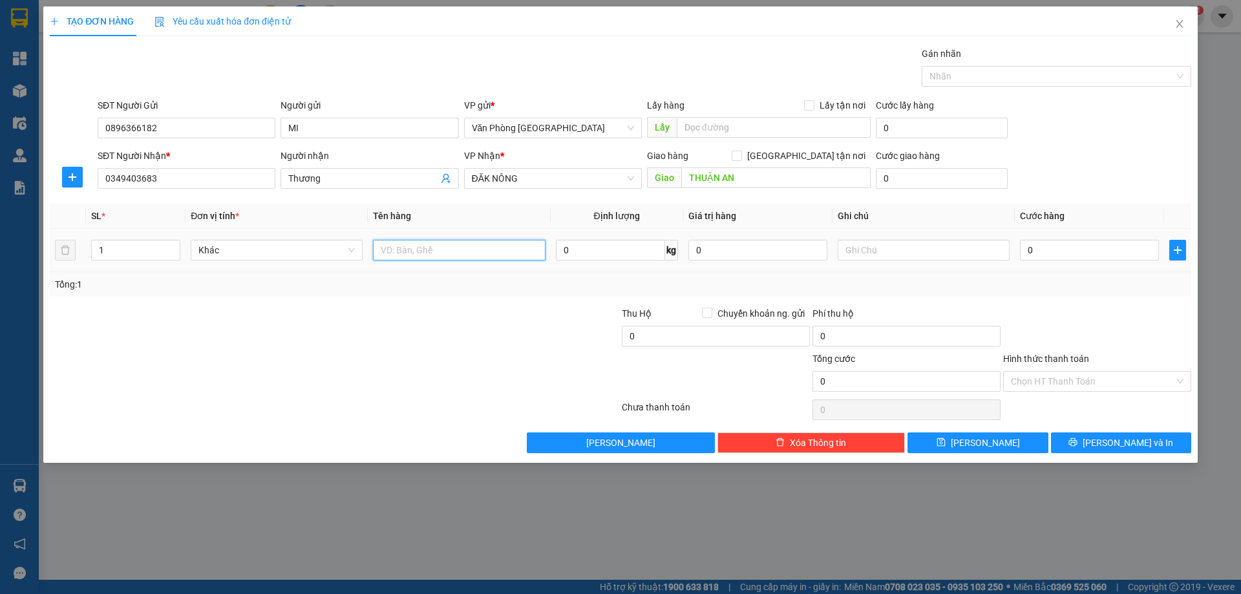
click at [409, 244] on input "text" at bounding box center [459, 250] width 172 height 21
type input "1 HỒ SƠ"
type input "3"
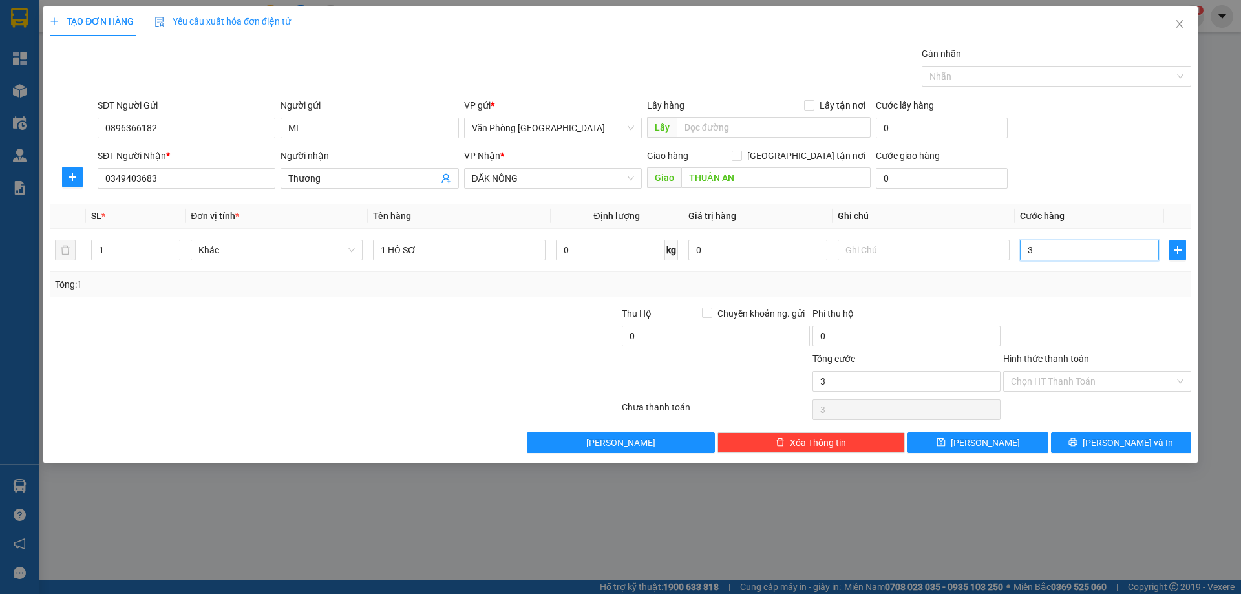
type input "30"
type input "30.000"
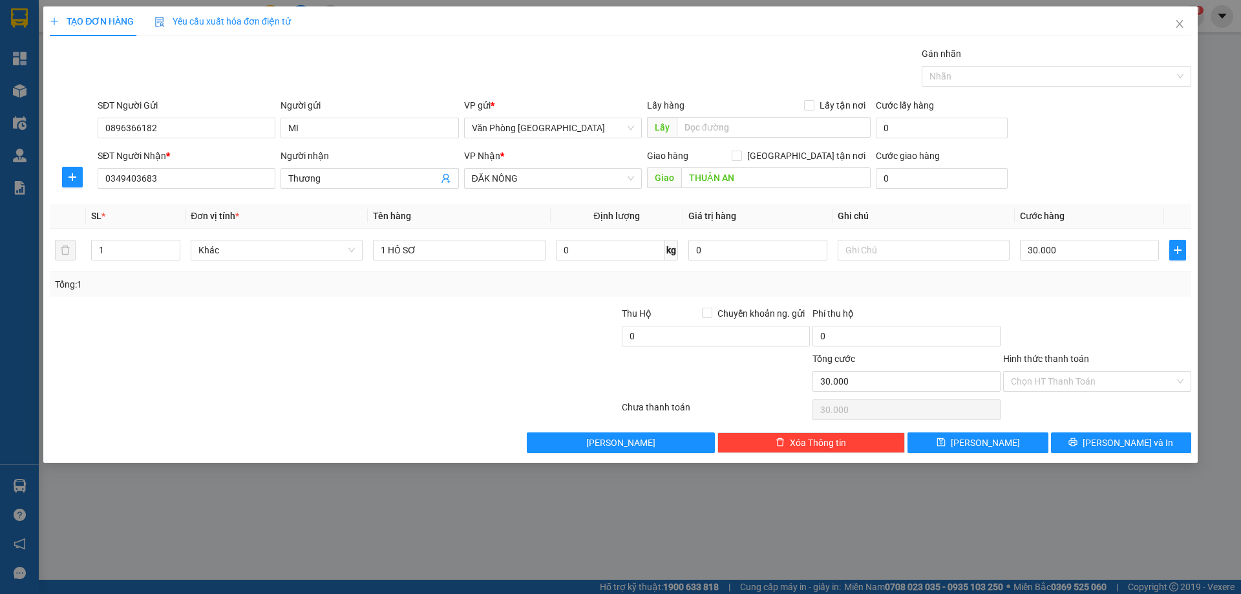
click at [949, 295] on div "Tổng: 1" at bounding box center [620, 284] width 1141 height 25
click at [1074, 382] on input "Hình thức thanh toán" at bounding box center [1093, 381] width 164 height 19
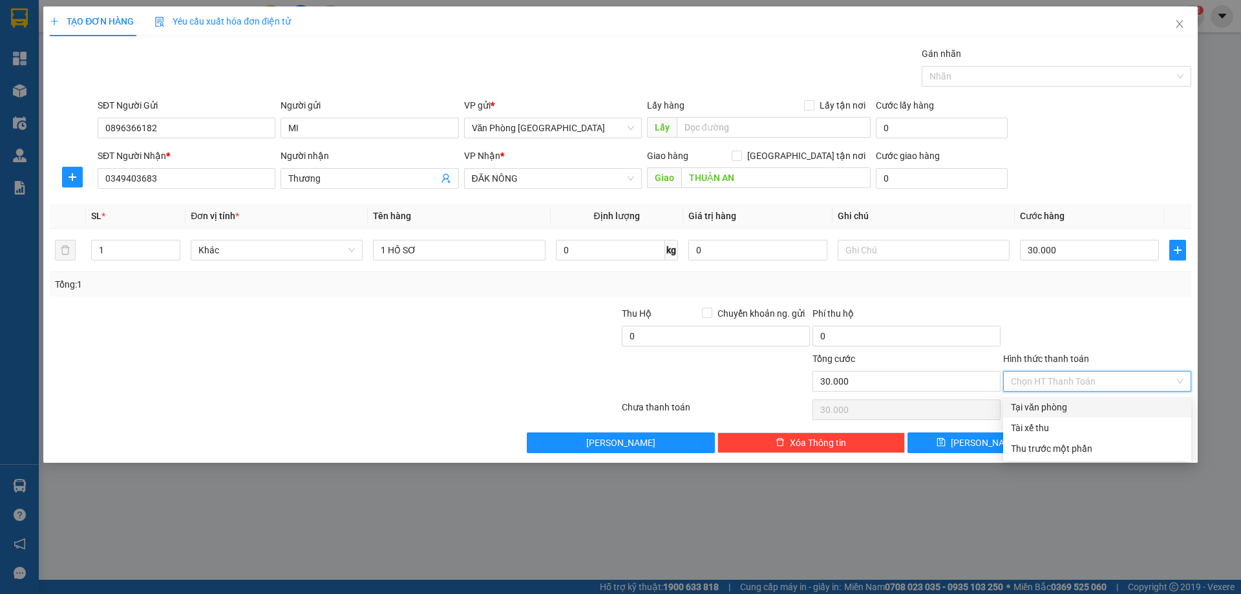
click at [1066, 405] on div "Tại văn phòng" at bounding box center [1097, 407] width 173 height 14
type input "0"
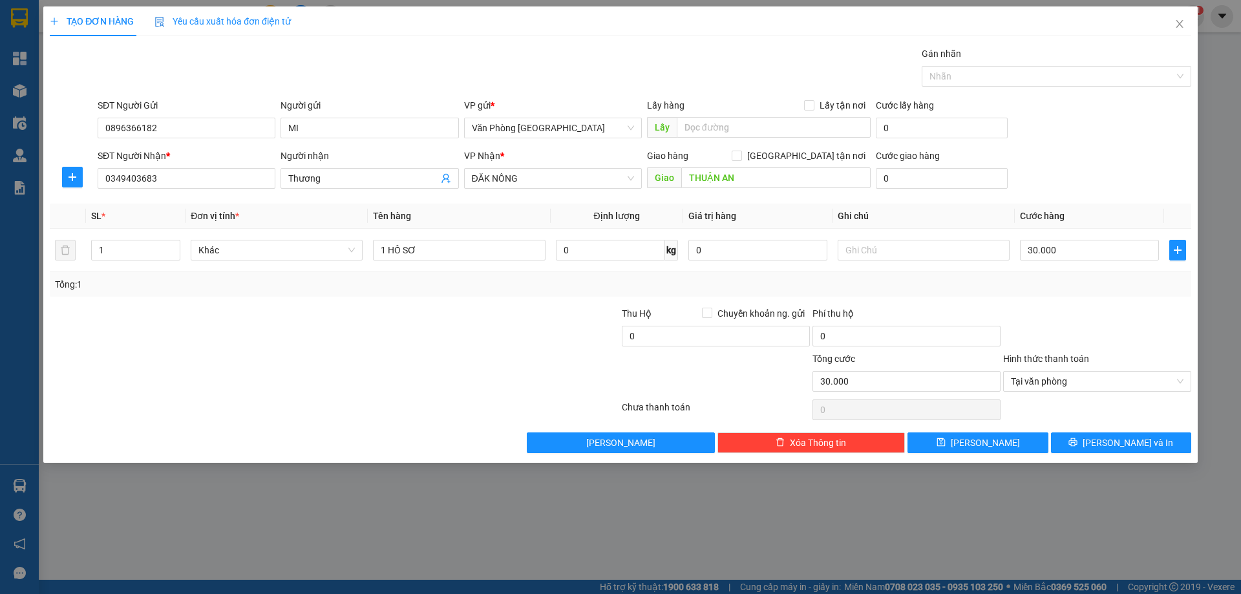
drag, startPoint x: 666, startPoint y: 173, endPoint x: 679, endPoint y: 178, distance: 13.1
click at [666, 174] on span "Giao" at bounding box center [664, 177] width 34 height 21
click at [682, 178] on input "THUẬN AN" at bounding box center [775, 177] width 189 height 21
type input "PV THUẬN AN"
click at [1106, 447] on button "[PERSON_NAME] và In" at bounding box center [1121, 442] width 140 height 21
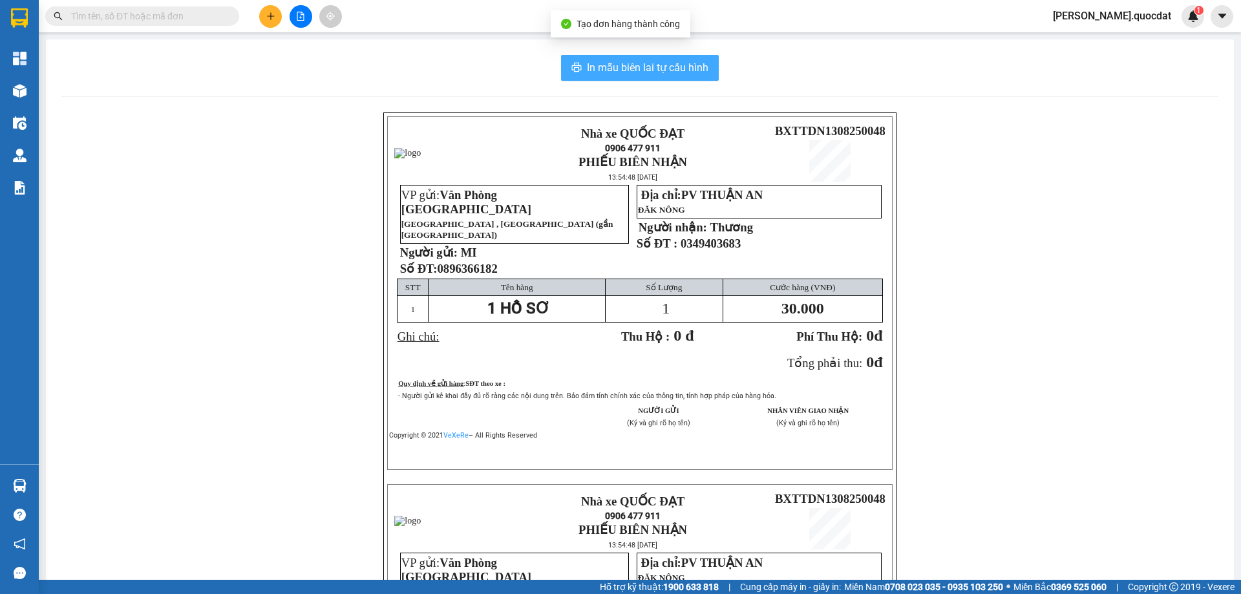
click at [597, 61] on span "In mẫu biên lai tự cấu hình" at bounding box center [648, 67] width 122 height 16
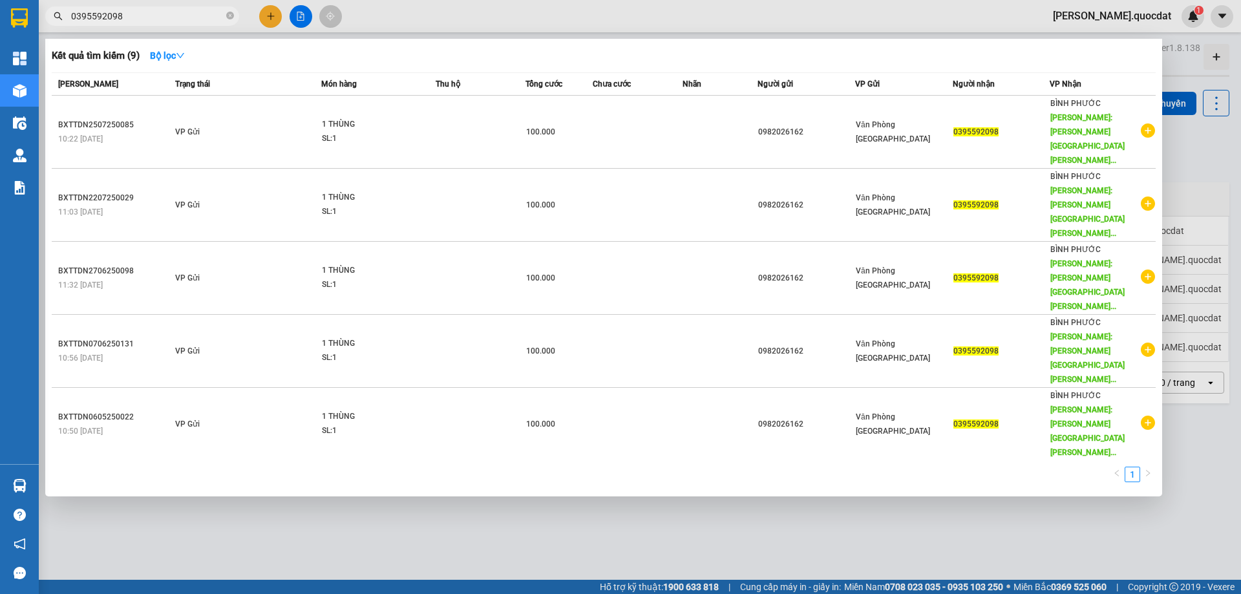
click at [175, 10] on input "0395592098" at bounding box center [147, 16] width 153 height 14
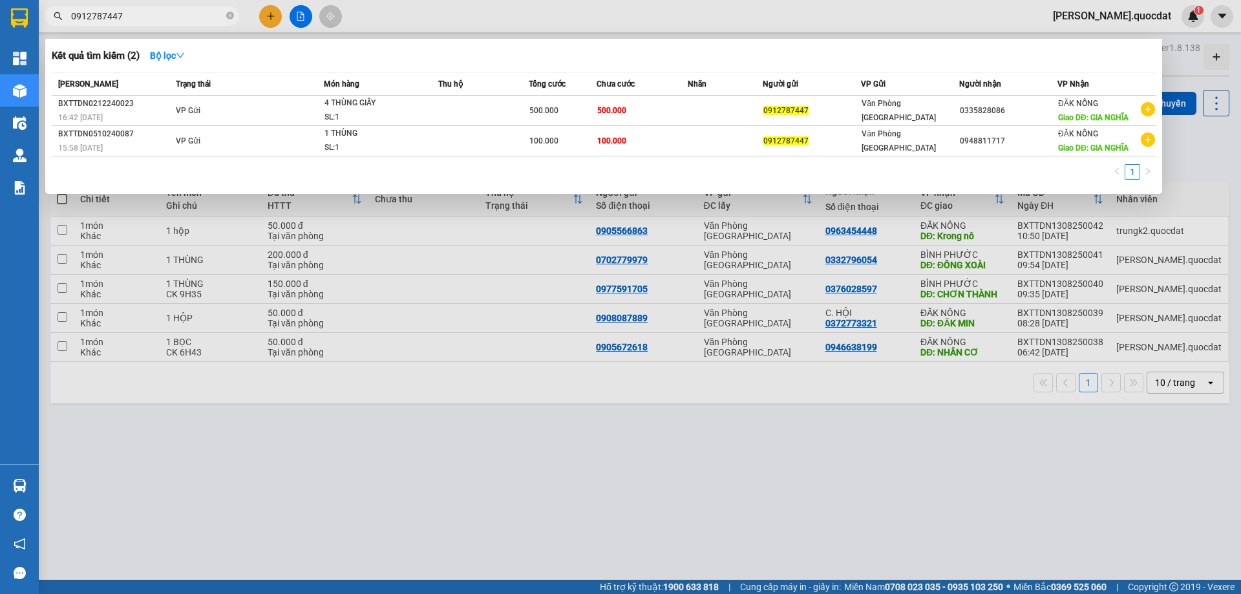
type input "0912787447"
